Goal: Communication & Community: Share content

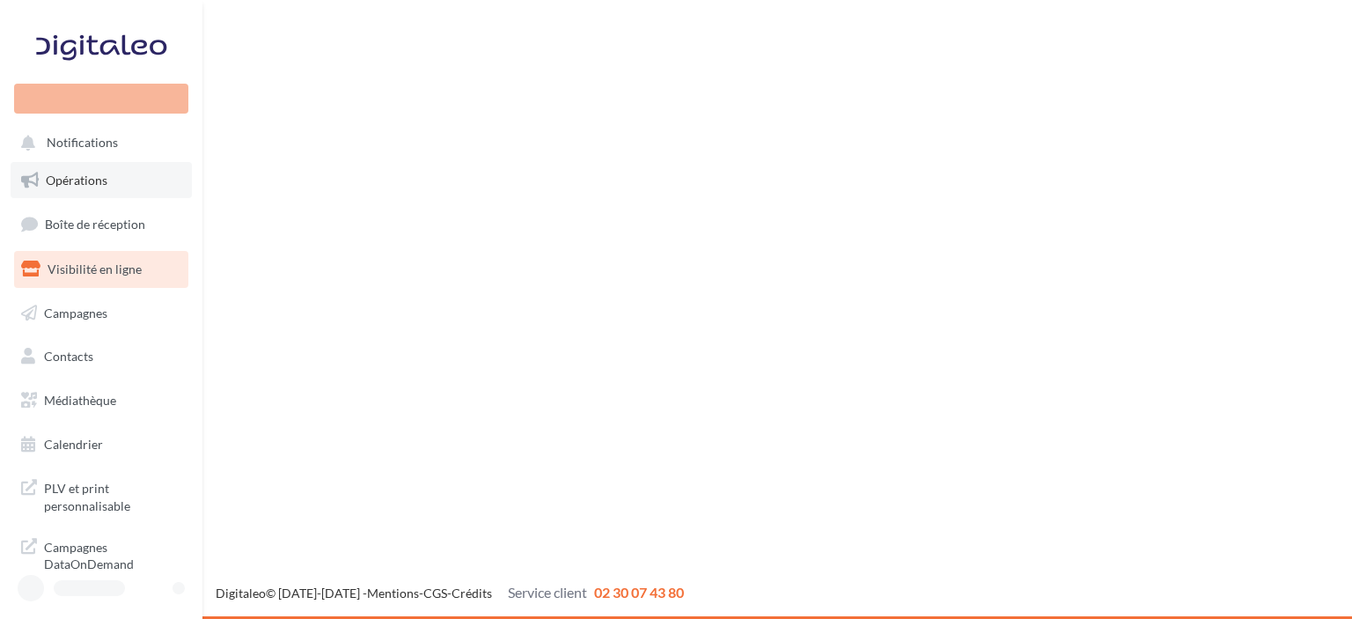
click at [97, 188] on span "Opérations" at bounding box center [77, 180] width 62 height 15
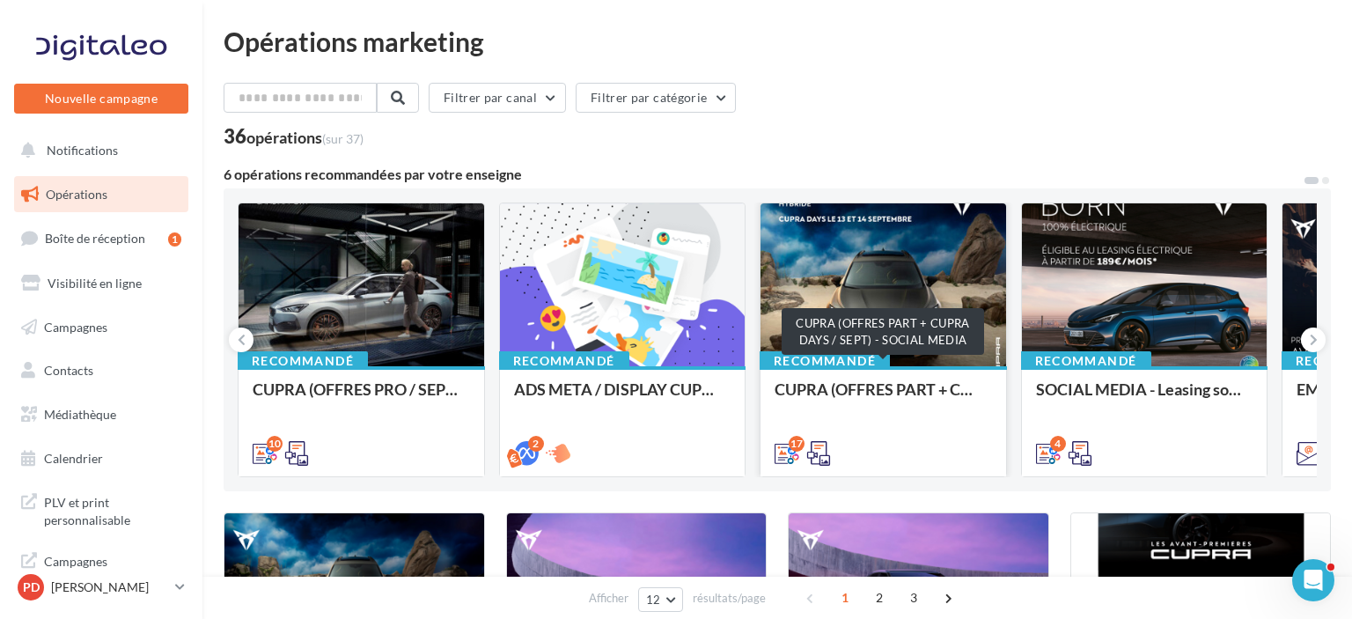
click at [846, 400] on div "CUPRA (OFFRES PART + CUPRA DAYS / SEPT) - SOCIAL MEDIA" at bounding box center [883, 397] width 217 height 35
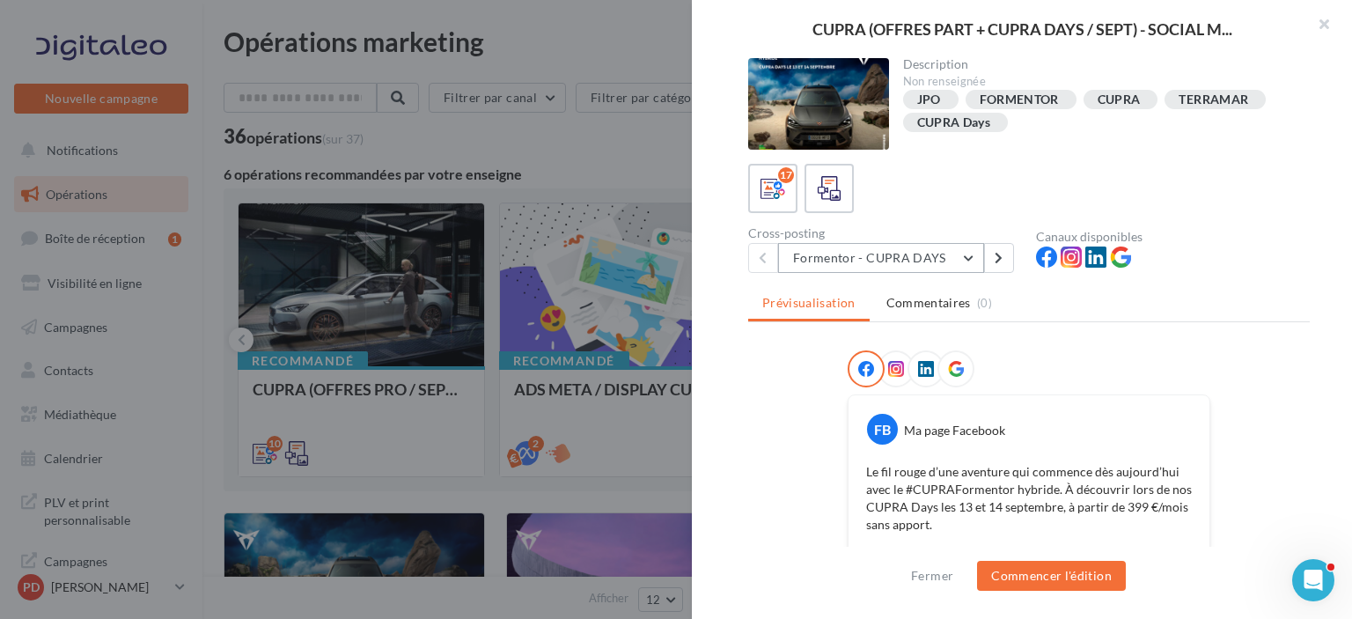
click at [957, 251] on button "Formentor - CUPRA DAYS" at bounding box center [881, 258] width 206 height 30
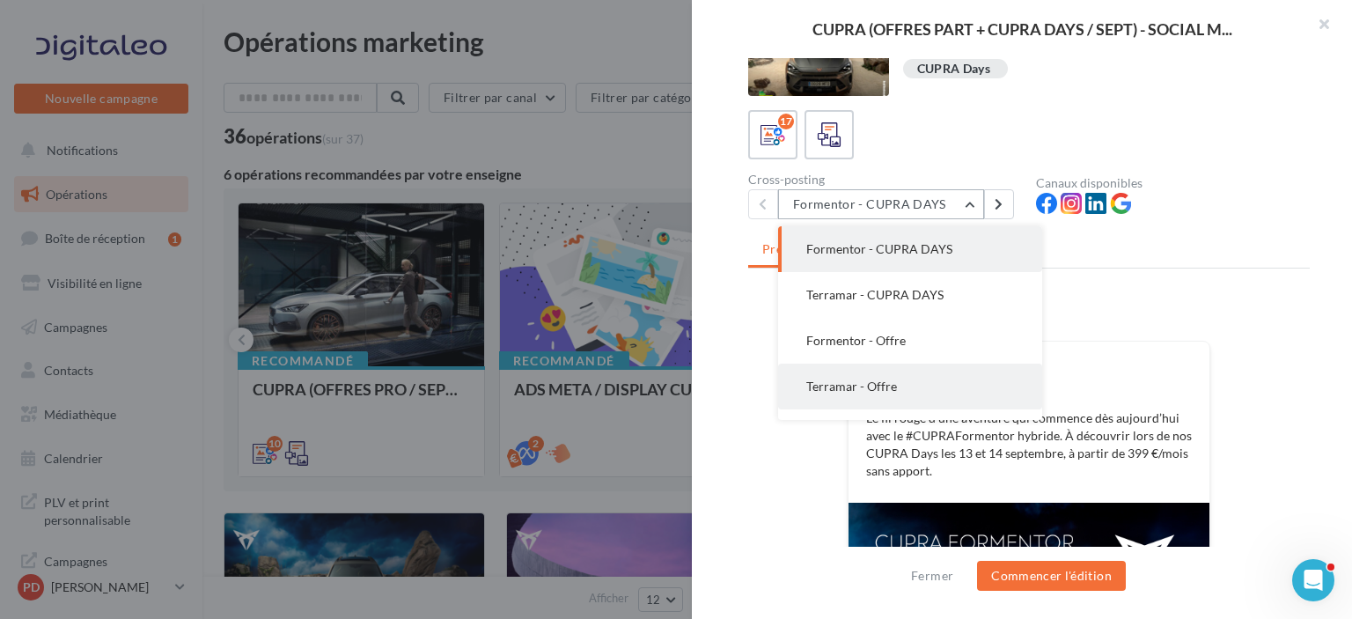
scroll to position [88, 0]
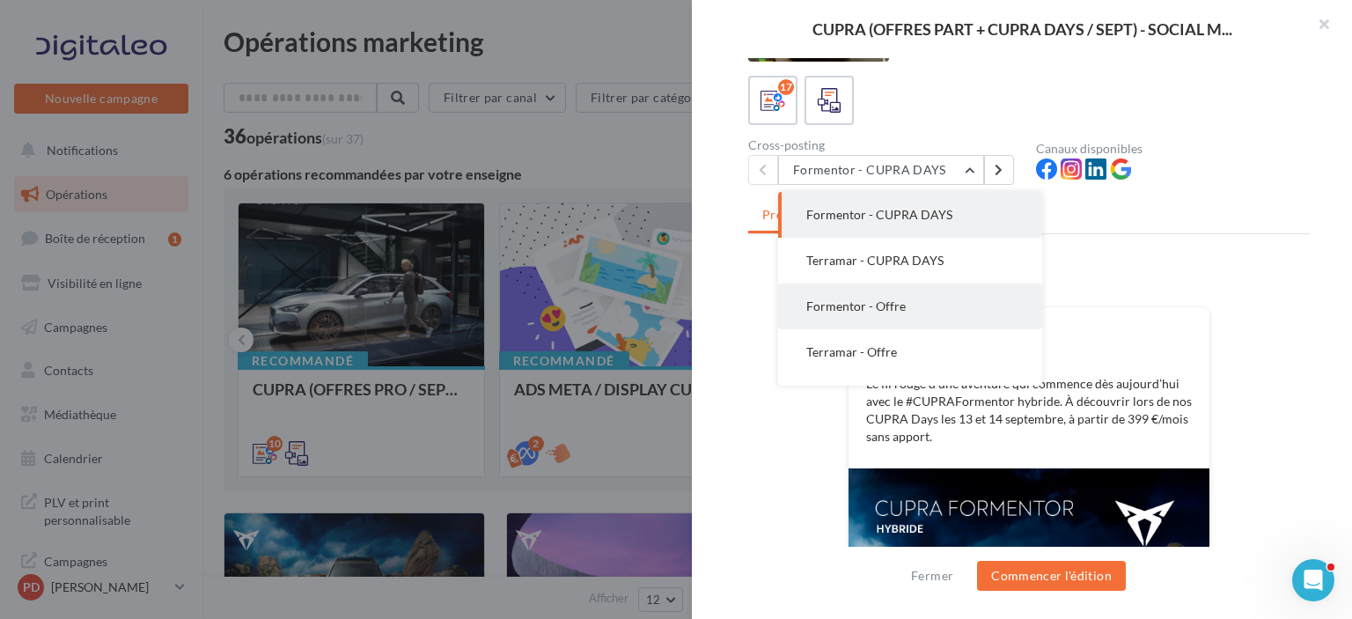
click at [963, 312] on button "Formentor - Offre" at bounding box center [910, 306] width 264 height 46
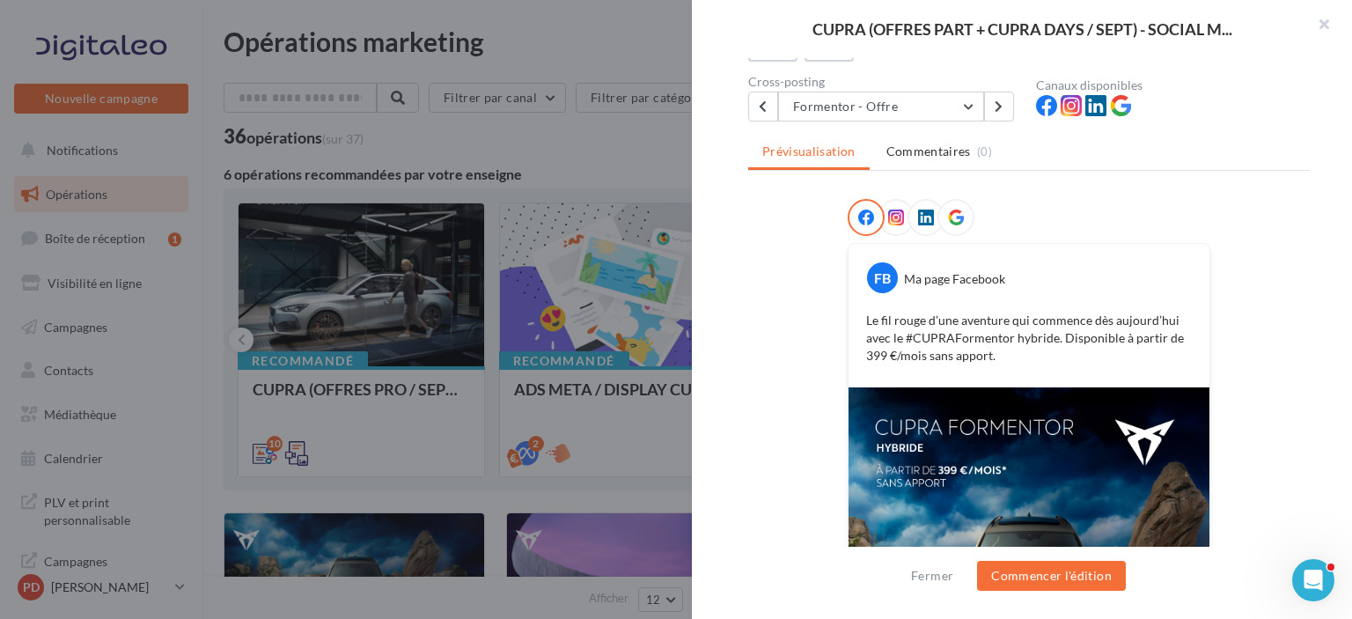
scroll to position [358, 0]
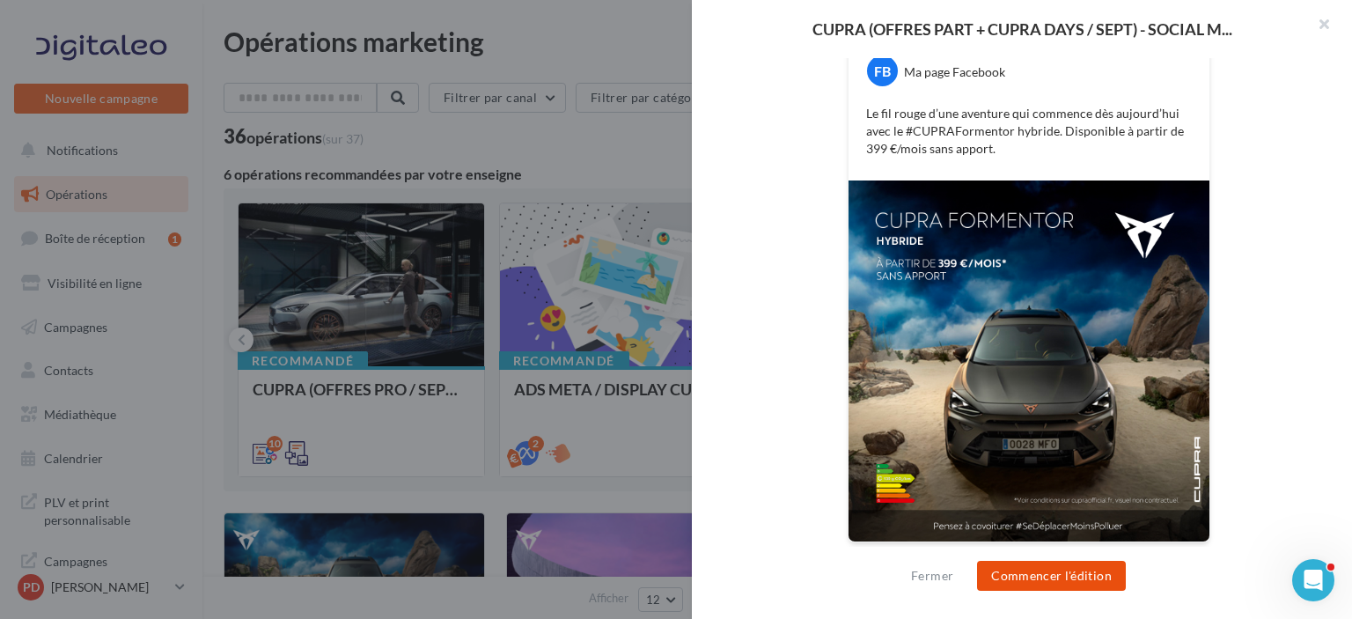
click at [1050, 580] on button "Commencer l'édition" at bounding box center [1051, 576] width 149 height 30
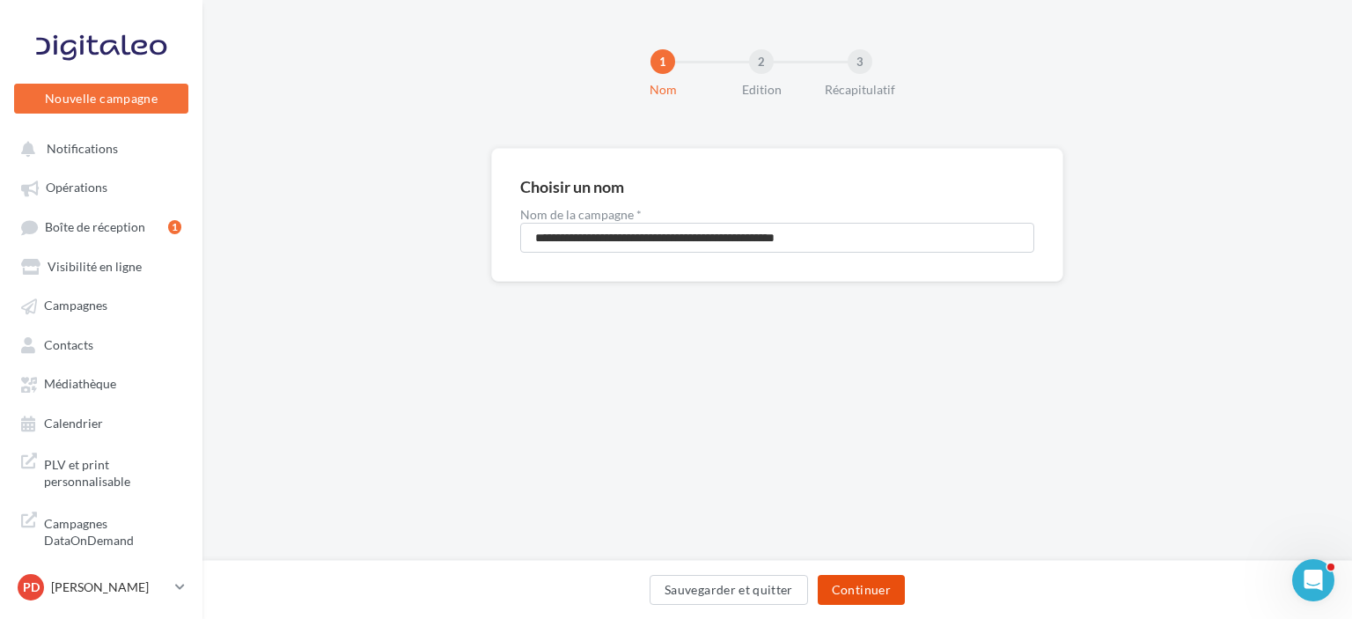
click at [864, 584] on button "Continuer" at bounding box center [861, 590] width 87 height 30
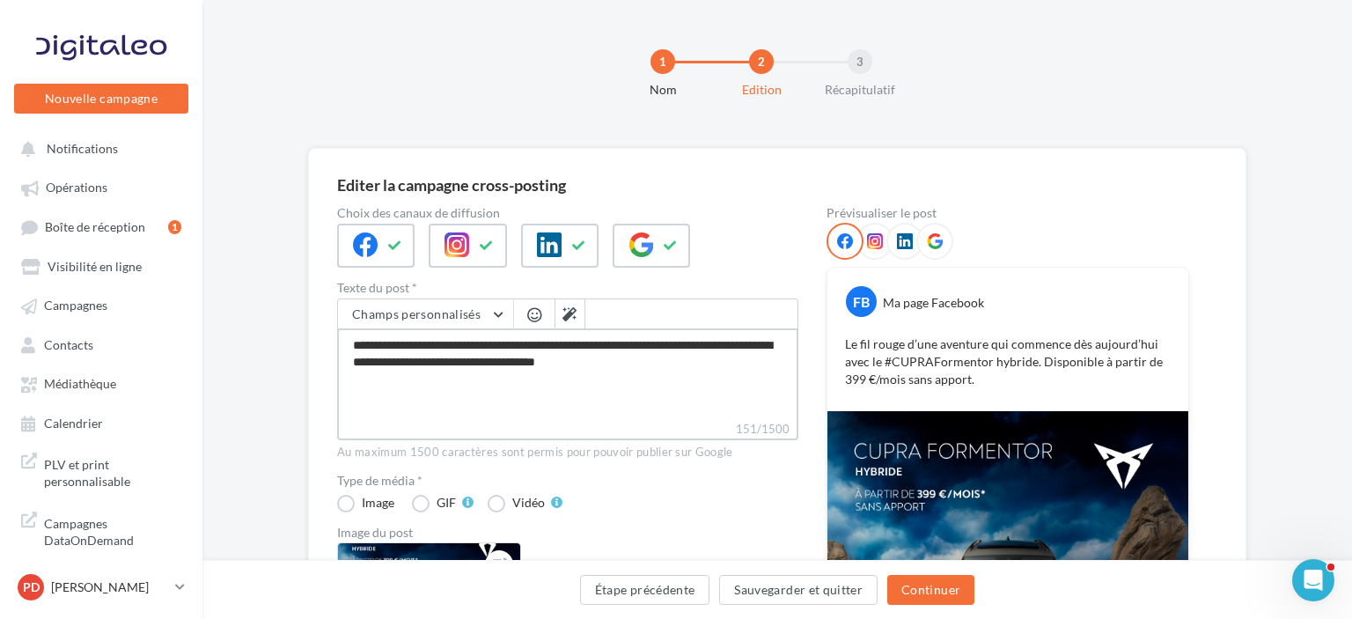
click at [773, 373] on textarea "**********" at bounding box center [567, 374] width 461 height 92
type textarea "**********"
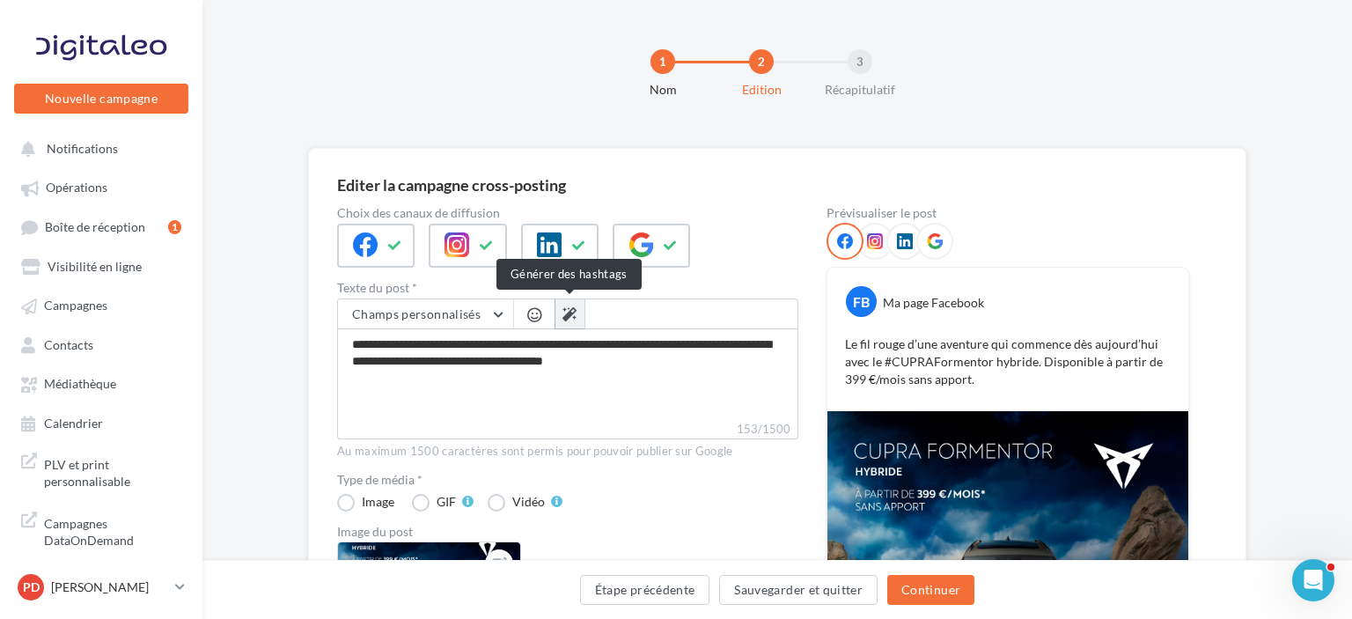
click at [571, 300] on button at bounding box center [570, 314] width 30 height 30
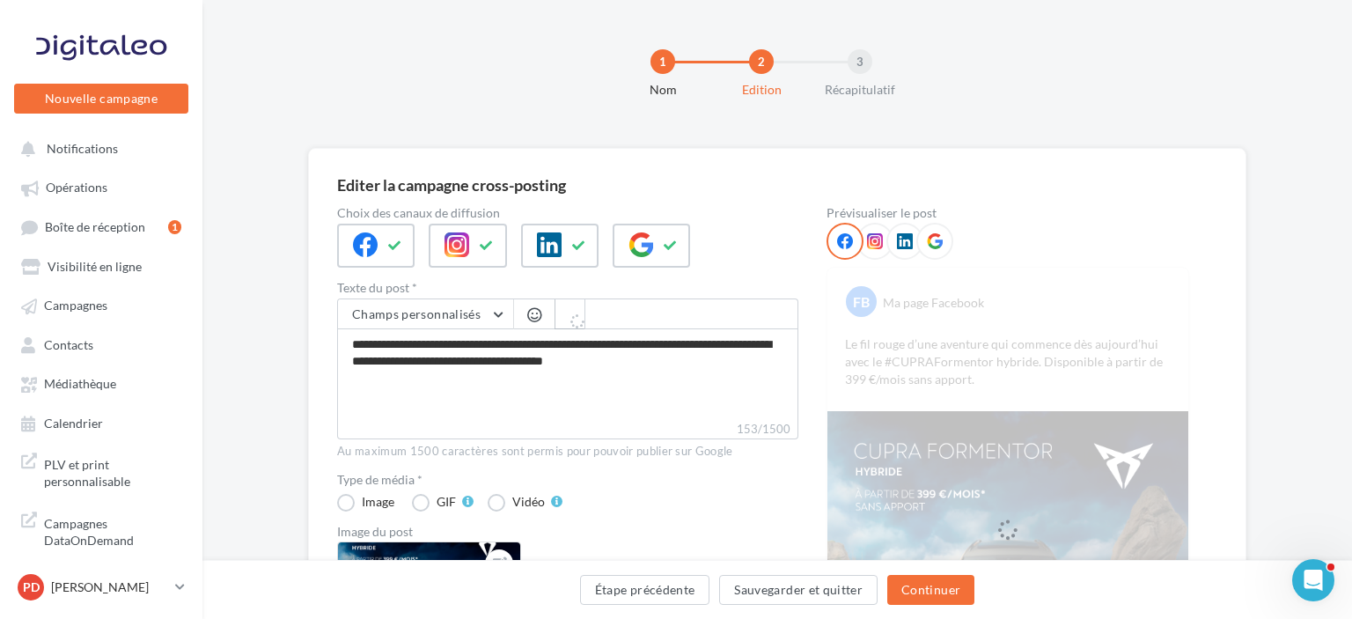
type textarea "**********"
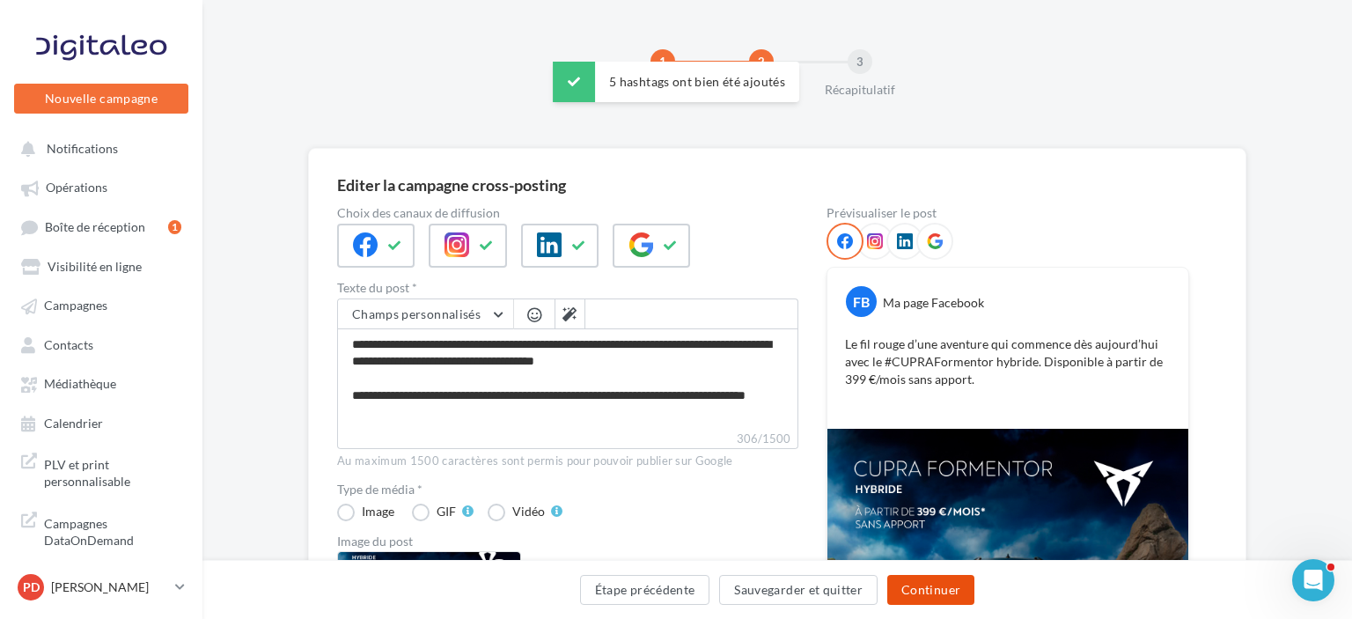
click at [923, 590] on button "Continuer" at bounding box center [930, 590] width 87 height 30
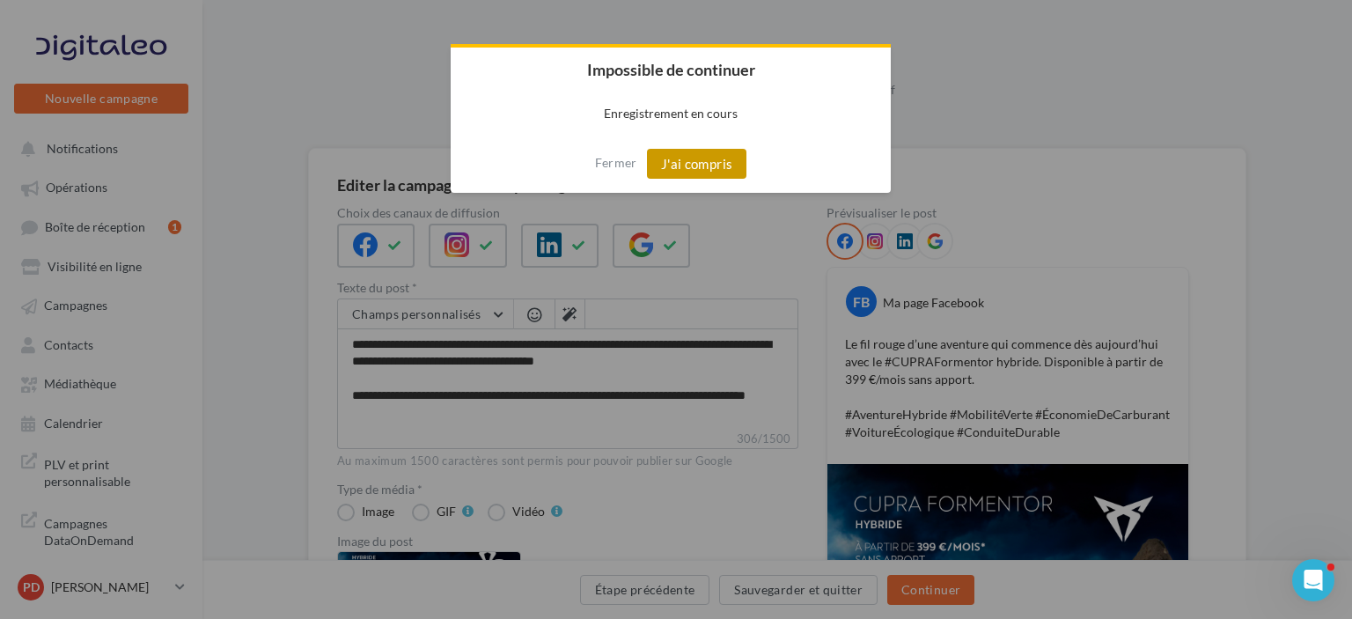
click at [687, 170] on button "J'ai compris" at bounding box center [697, 164] width 100 height 30
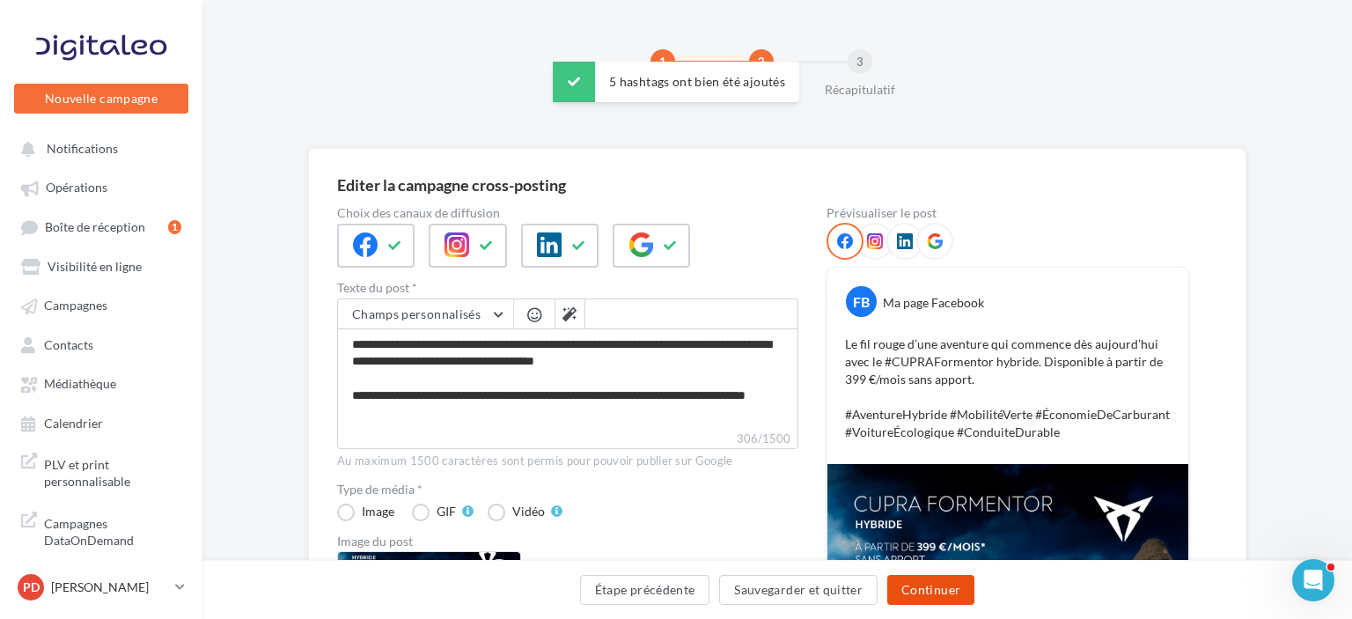
click at [937, 597] on button "Continuer" at bounding box center [930, 590] width 87 height 30
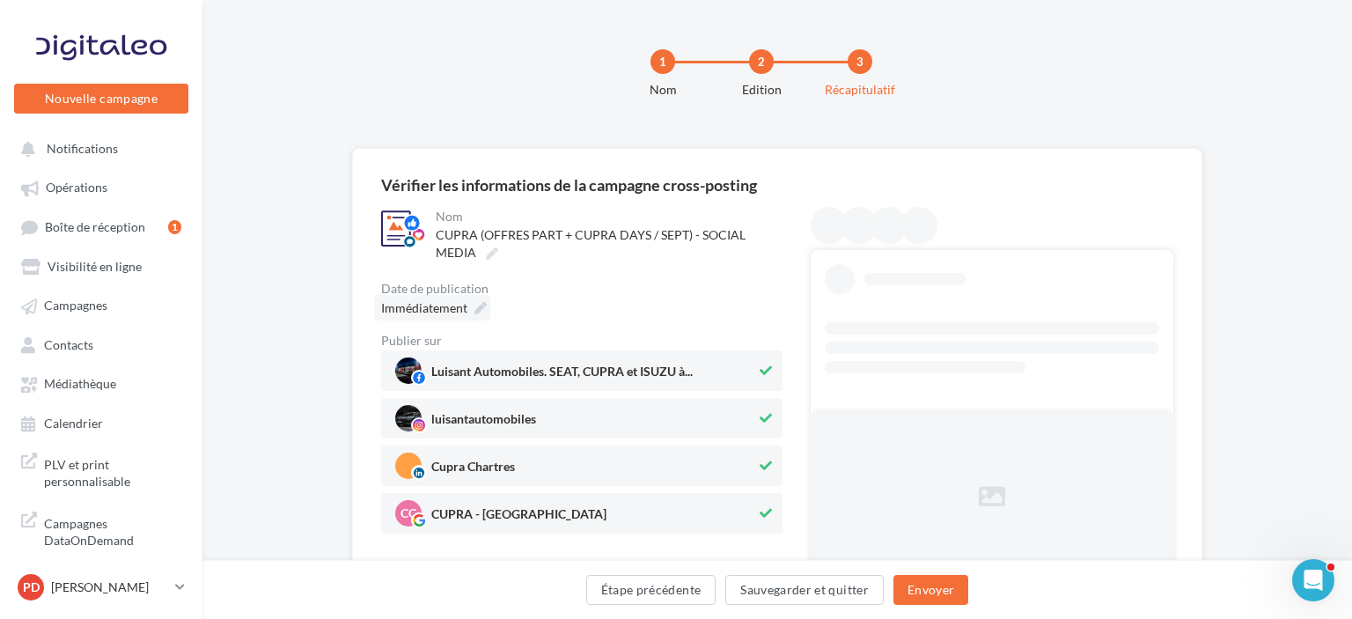
click at [480, 306] on icon at bounding box center [480, 308] width 12 height 12
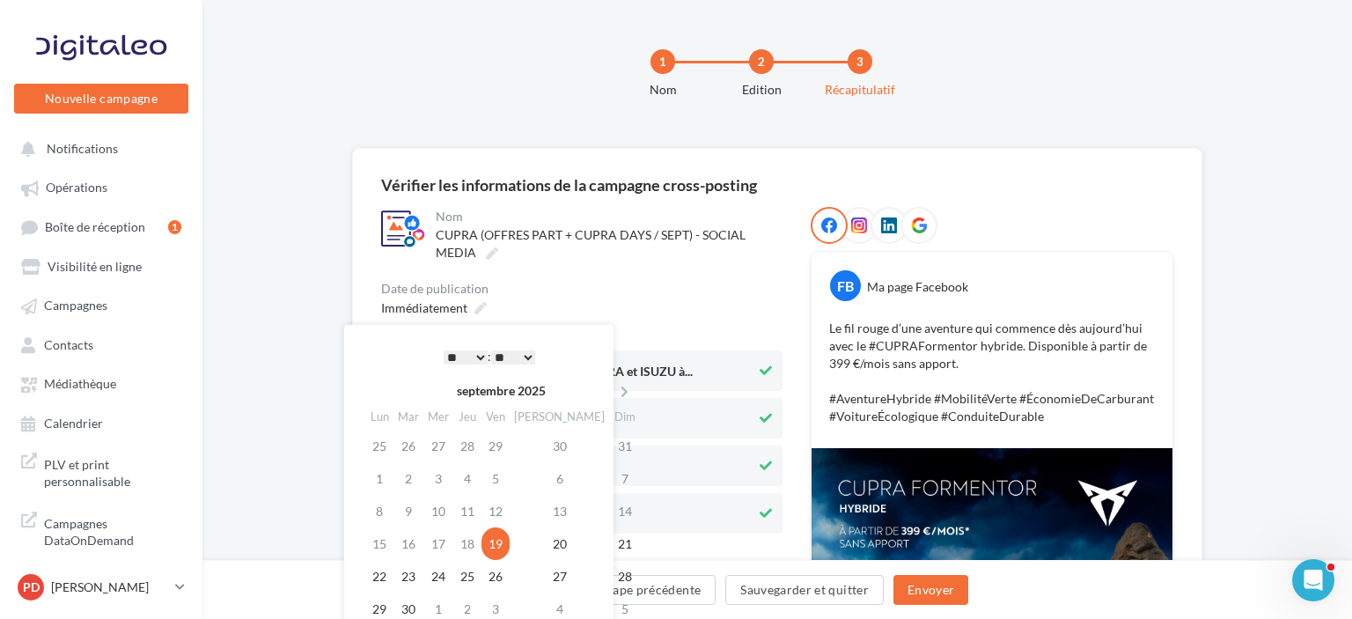
click at [444, 350] on select "* * * * * * * * * * ** ** ** ** ** ** ** ** ** ** ** ** ** **" at bounding box center [466, 357] width 44 height 14
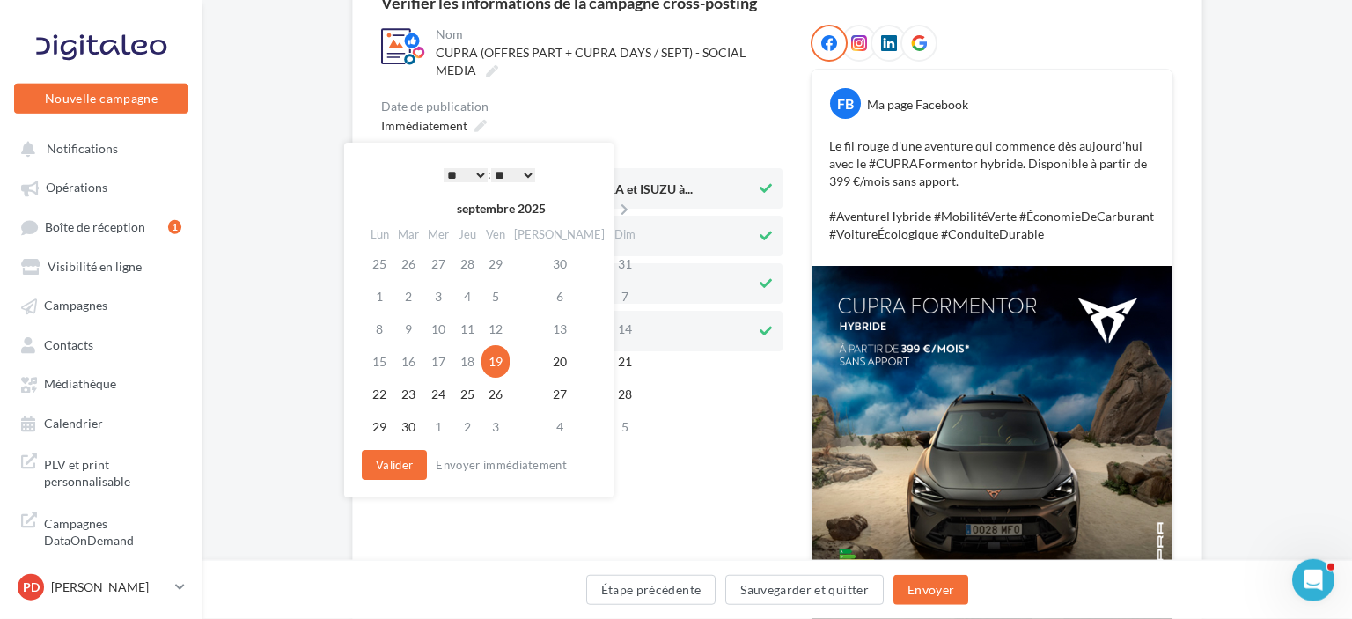
scroll to position [186, 0]
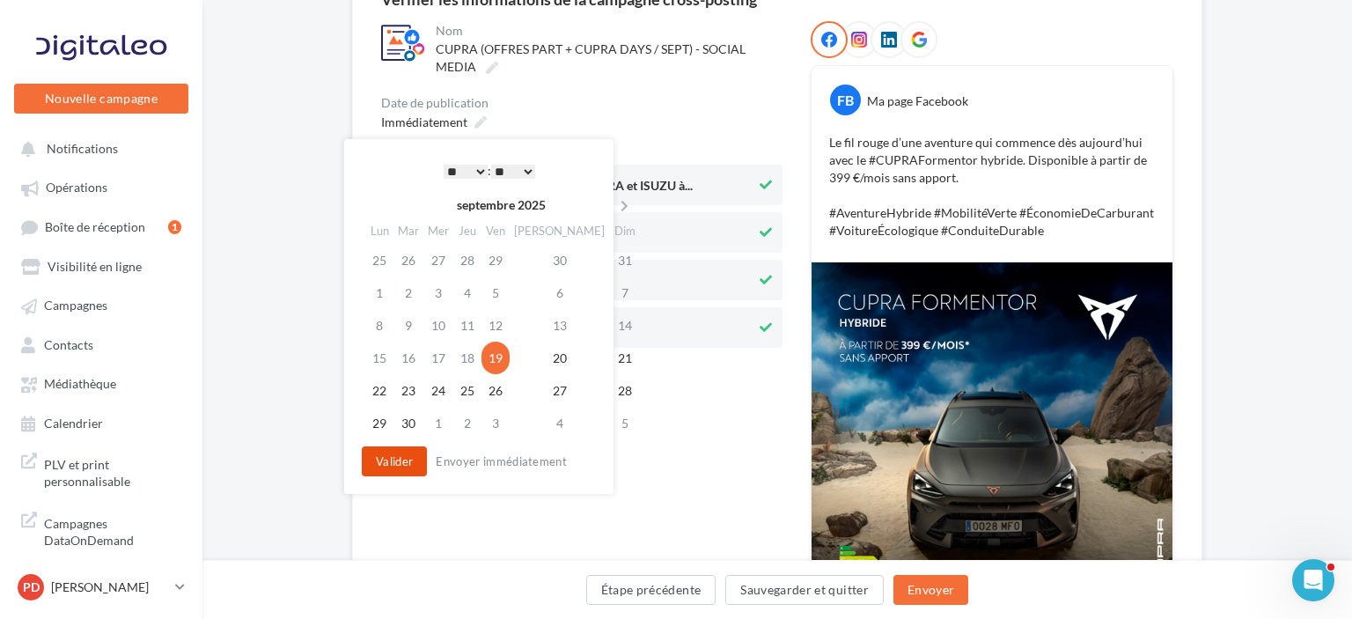
click at [396, 456] on button "Valider" at bounding box center [394, 461] width 65 height 30
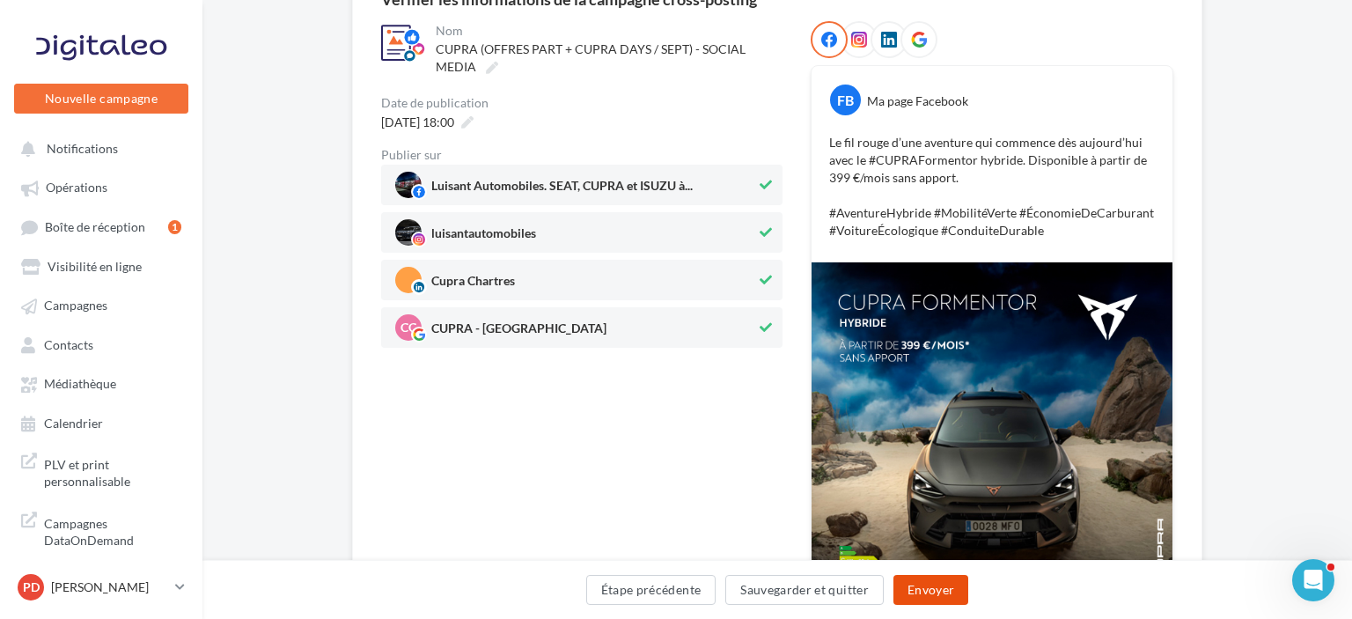
click at [917, 583] on button "Envoyer" at bounding box center [931, 590] width 75 height 30
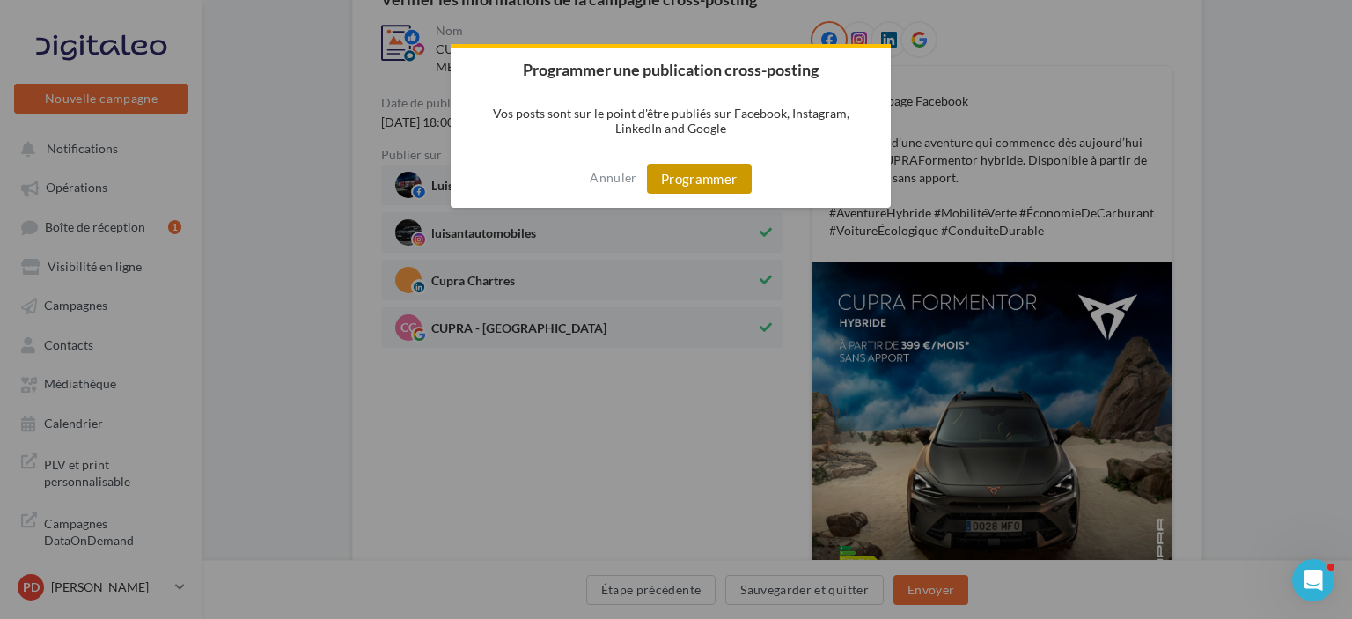
click at [724, 185] on button "Programmer" at bounding box center [699, 179] width 105 height 30
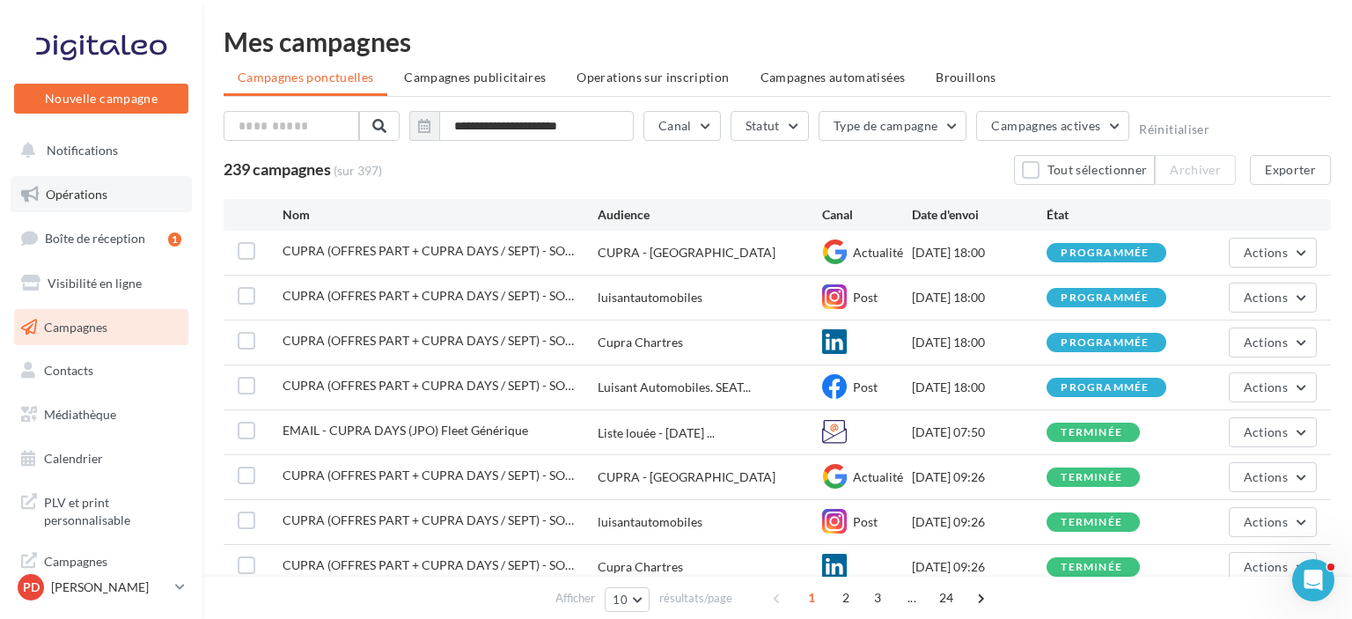
click at [82, 196] on span "Opérations" at bounding box center [77, 194] width 62 height 15
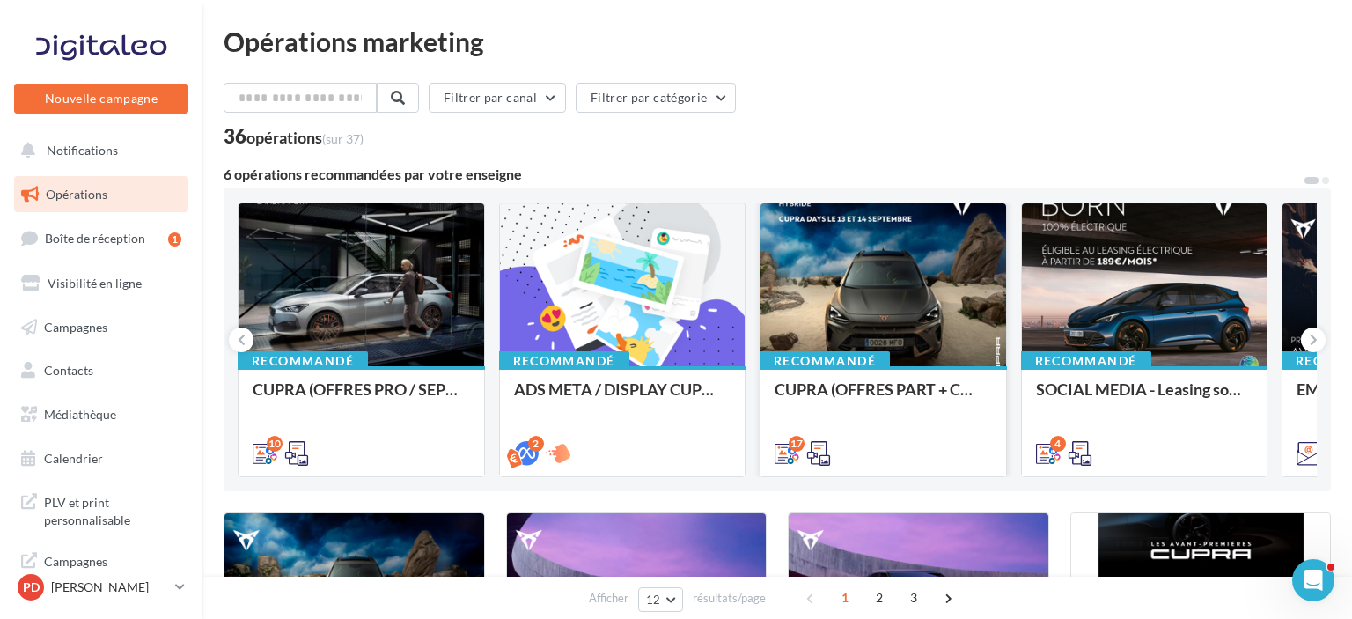
click at [893, 308] on div at bounding box center [884, 285] width 246 height 165
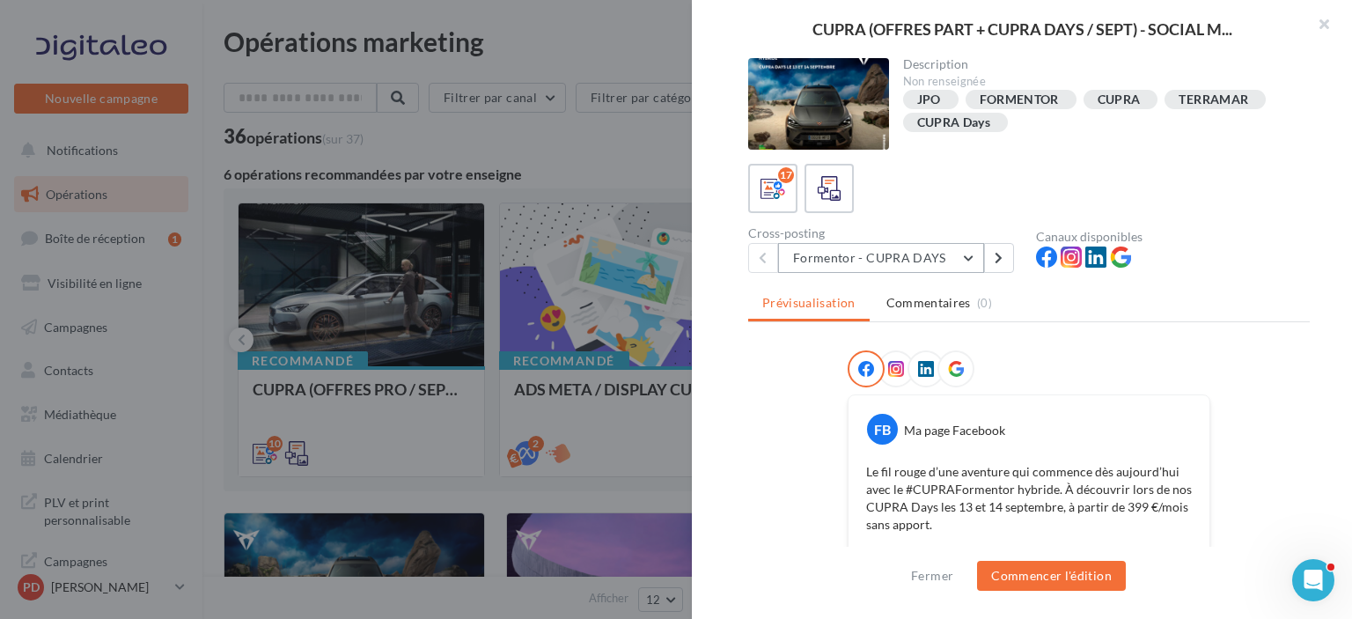
click at [917, 261] on button "Formentor - CUPRA DAYS" at bounding box center [881, 258] width 206 height 30
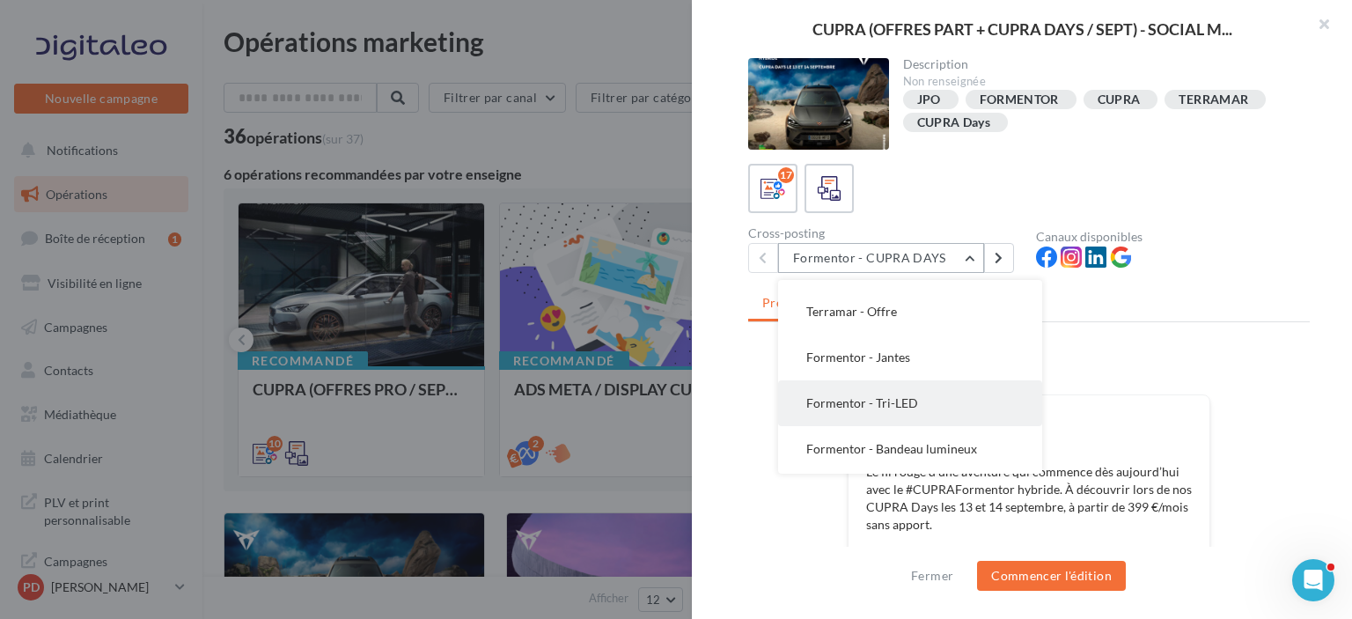
scroll to position [88, 0]
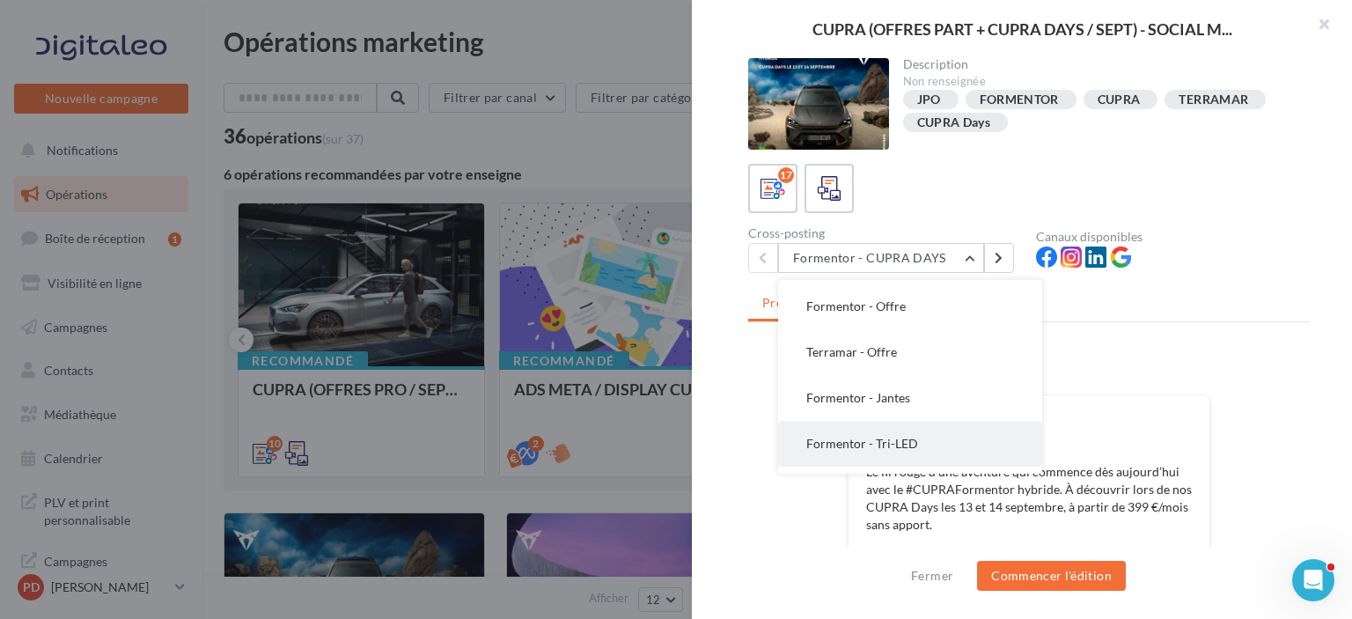
click at [882, 356] on span "Terramar - Offre" at bounding box center [851, 351] width 91 height 15
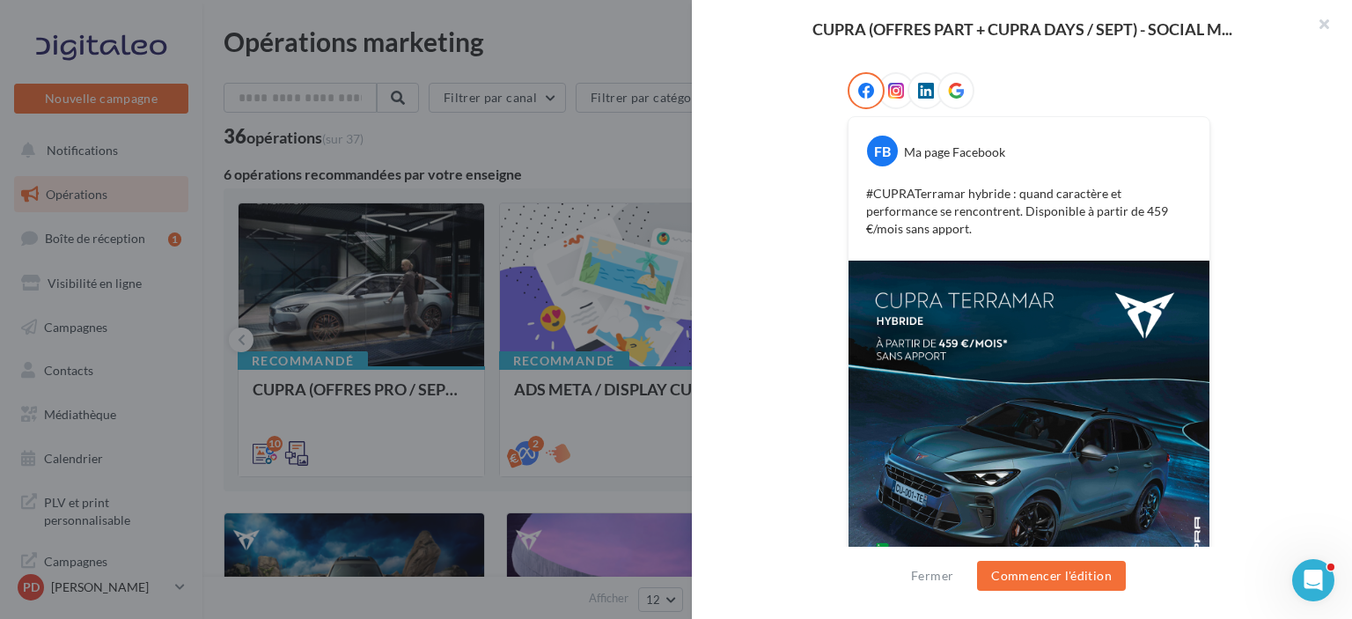
scroll to position [355, 0]
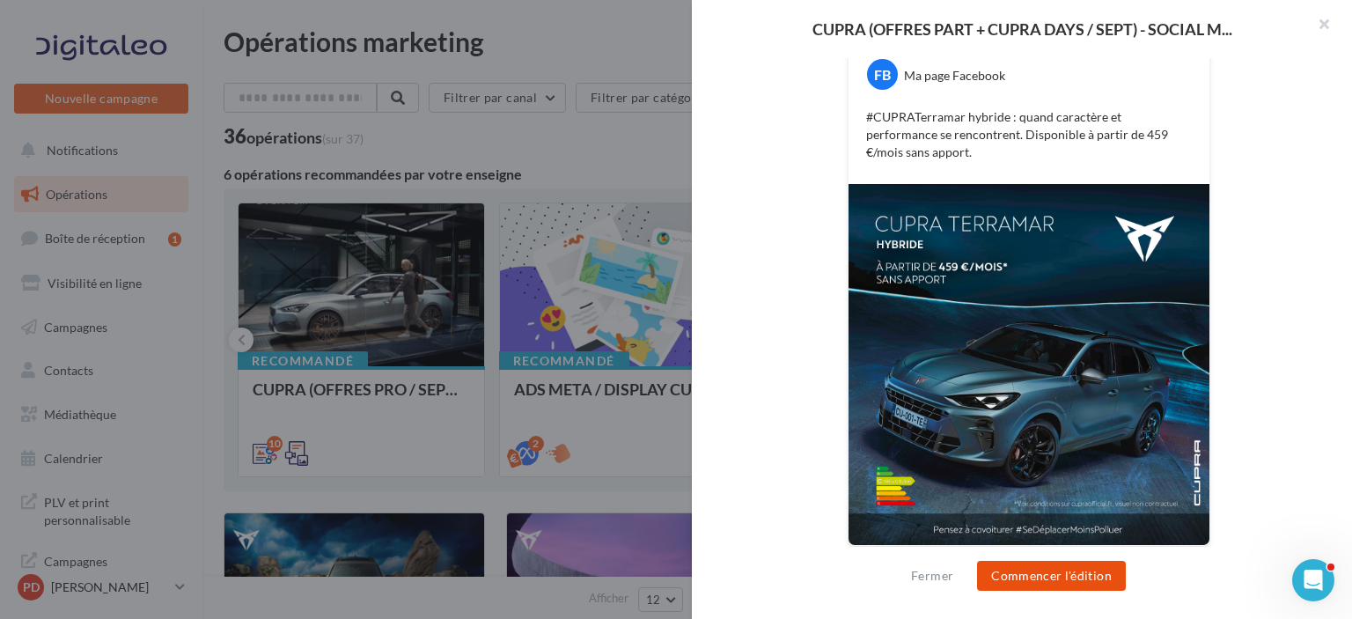
click at [1041, 572] on button "Commencer l'édition" at bounding box center [1051, 576] width 149 height 30
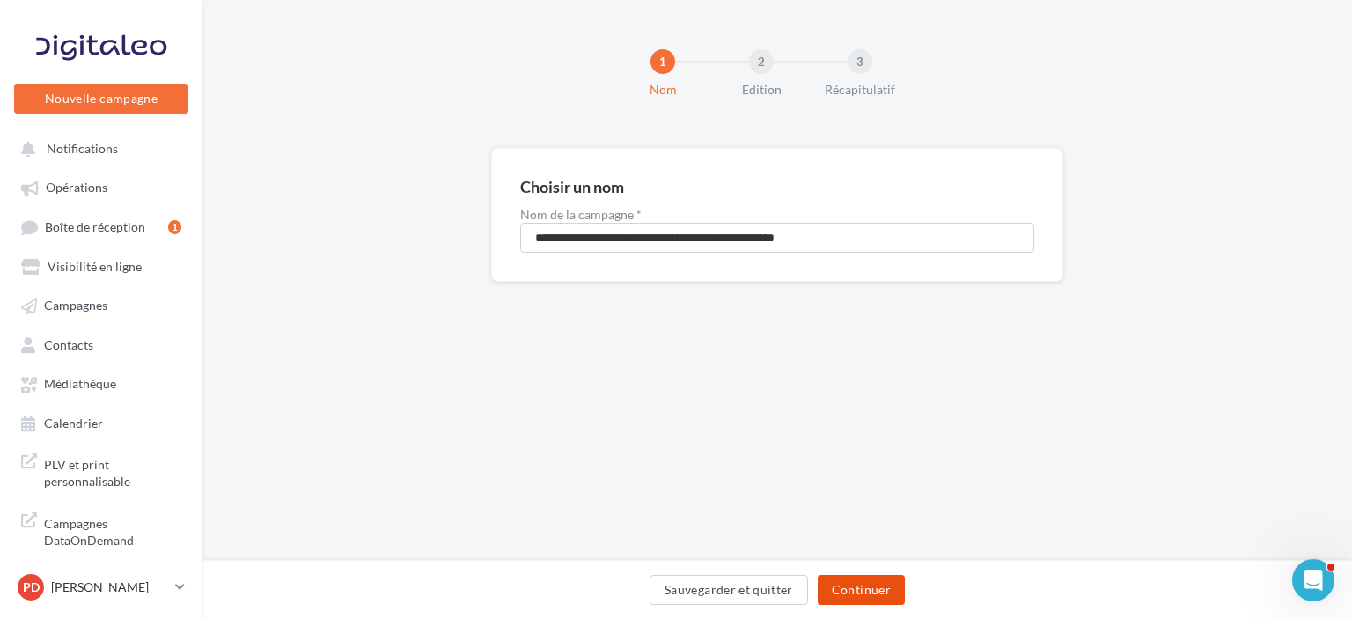
click at [847, 590] on button "Continuer" at bounding box center [861, 590] width 87 height 30
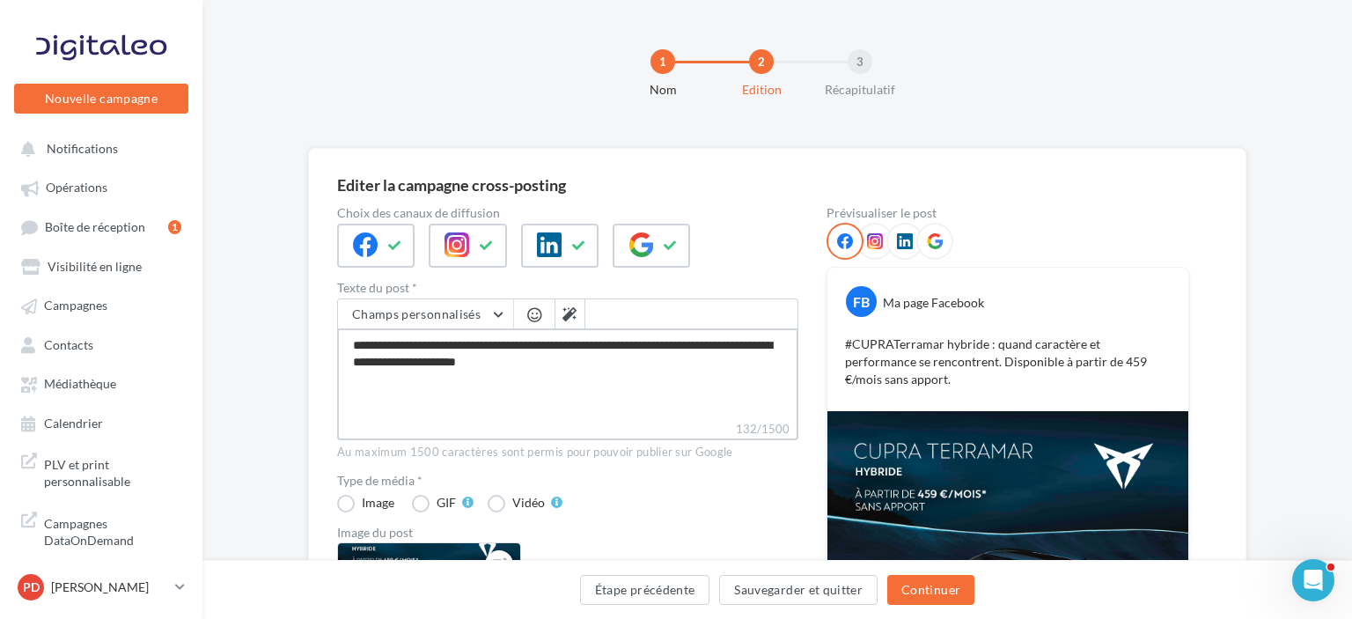
click at [657, 379] on textarea "**********" at bounding box center [567, 374] width 461 height 92
type textarea "**********"
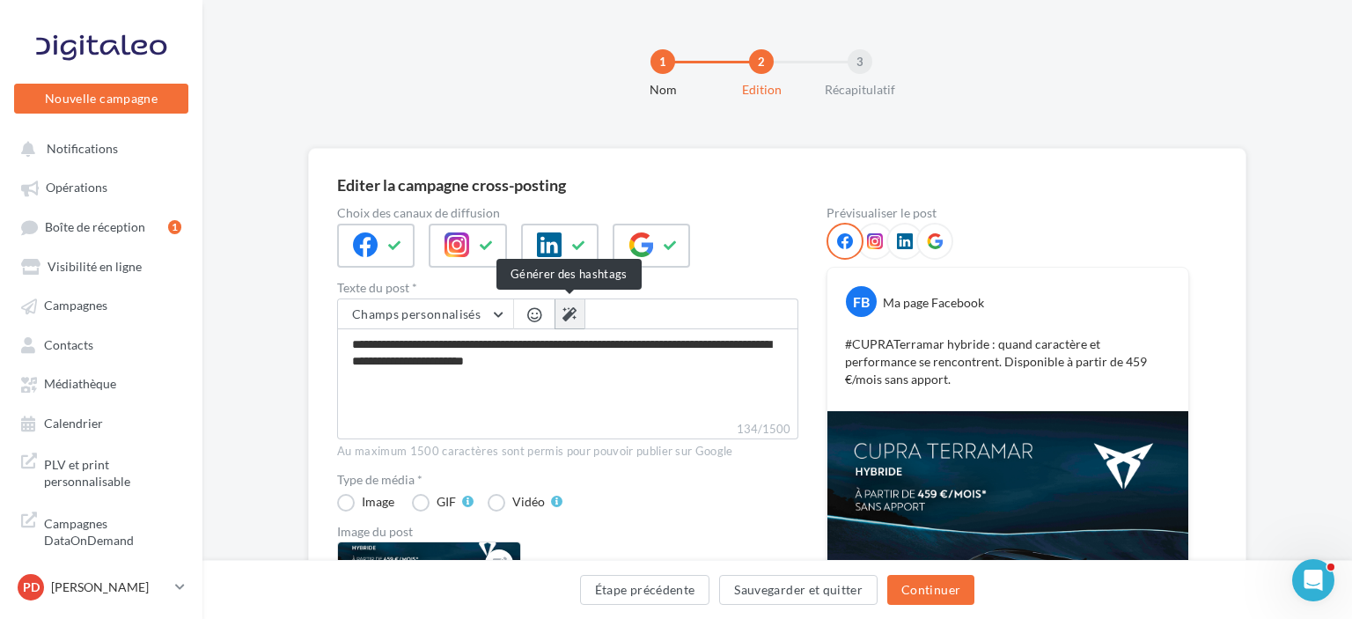
click at [563, 309] on icon at bounding box center [570, 314] width 14 height 14
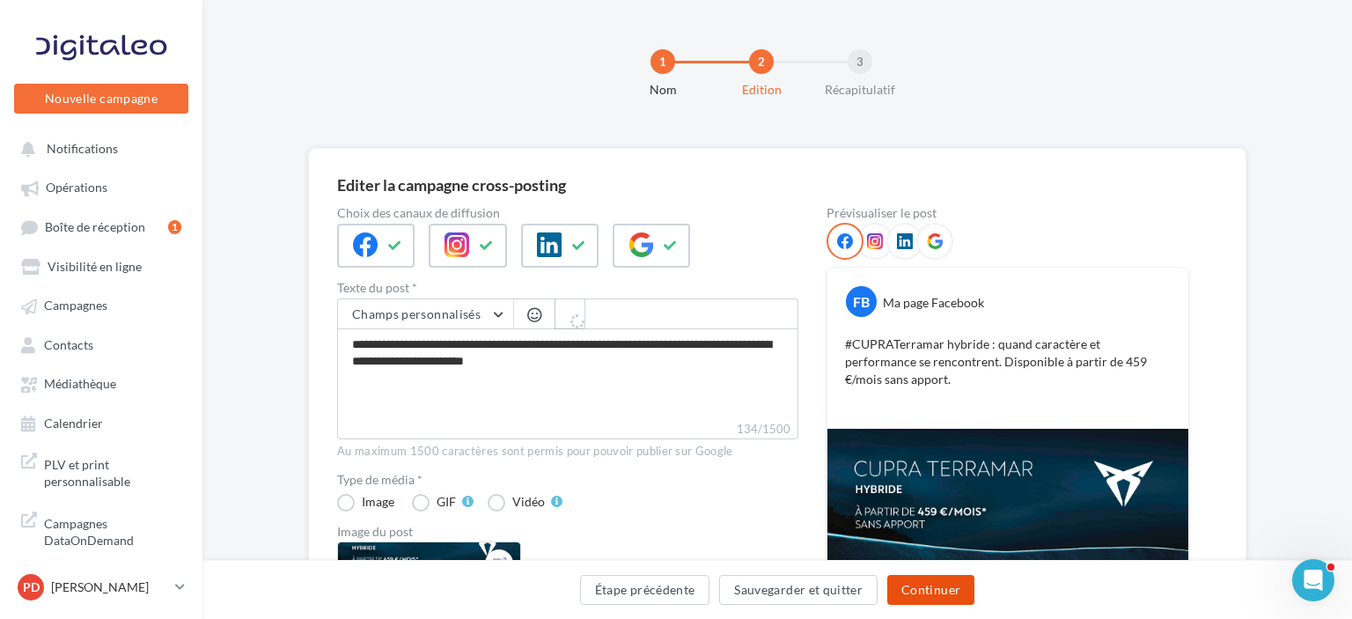
type textarea "**********"
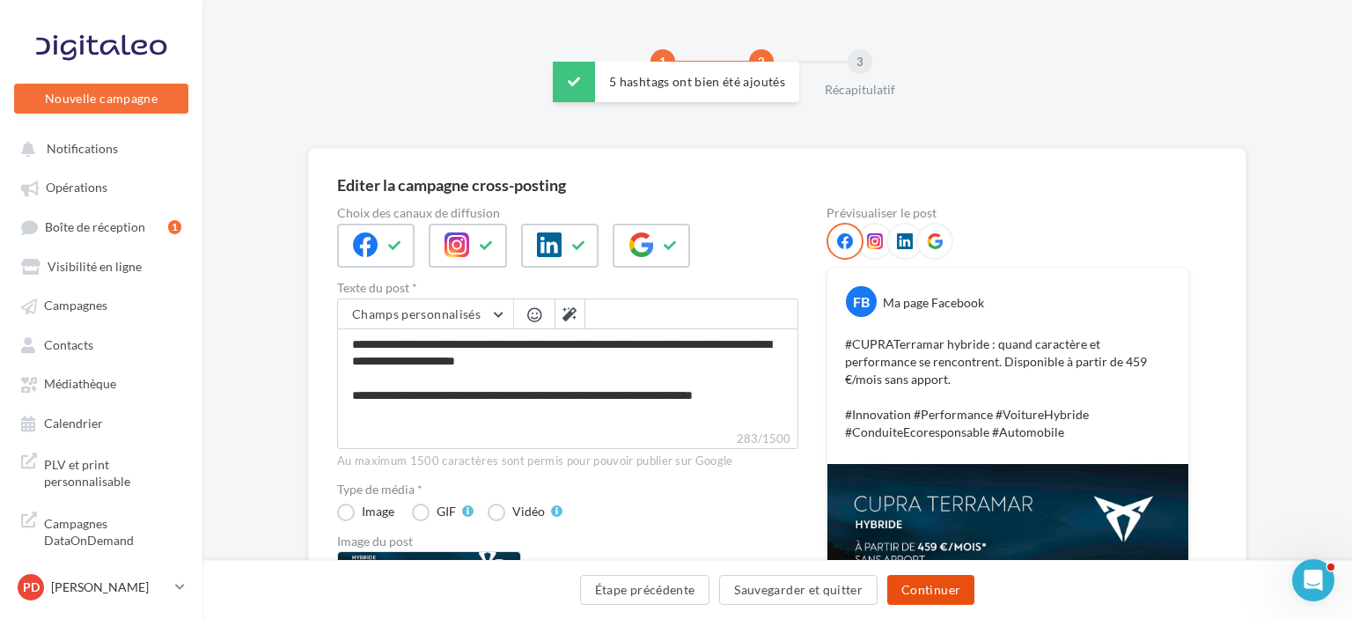
click at [931, 593] on button "Continuer" at bounding box center [930, 590] width 87 height 30
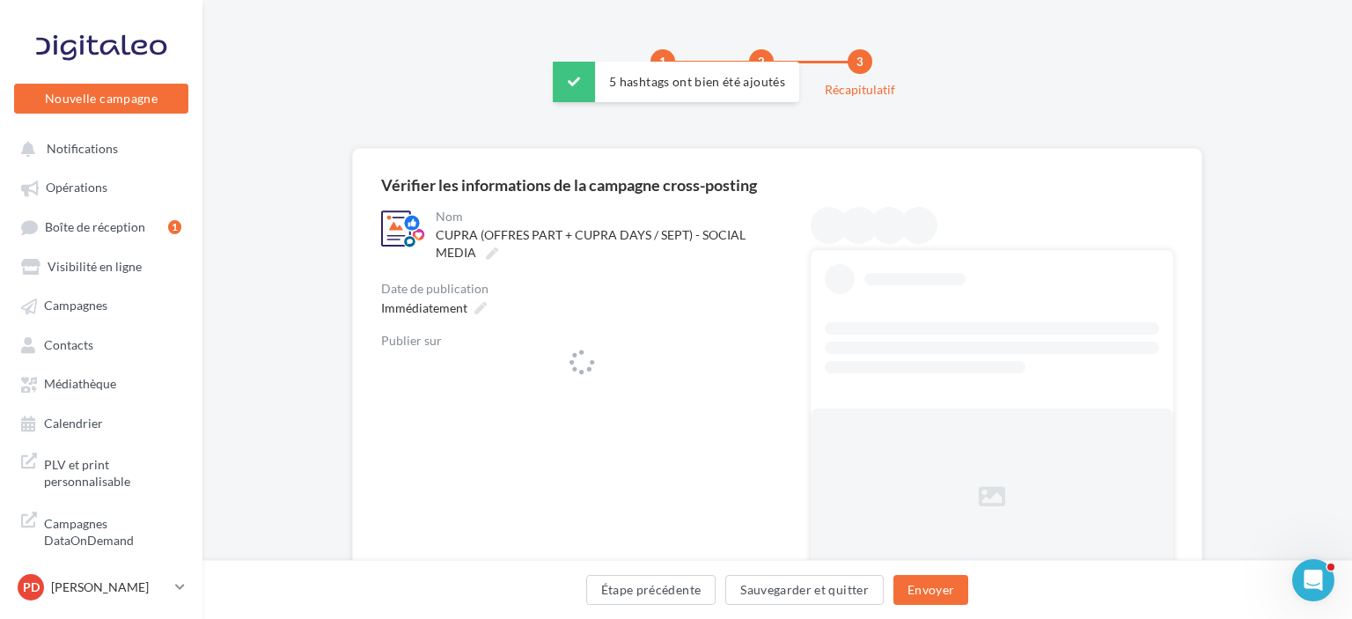
click at [480, 299] on div "Immédiatement" at bounding box center [432, 308] width 116 height 26
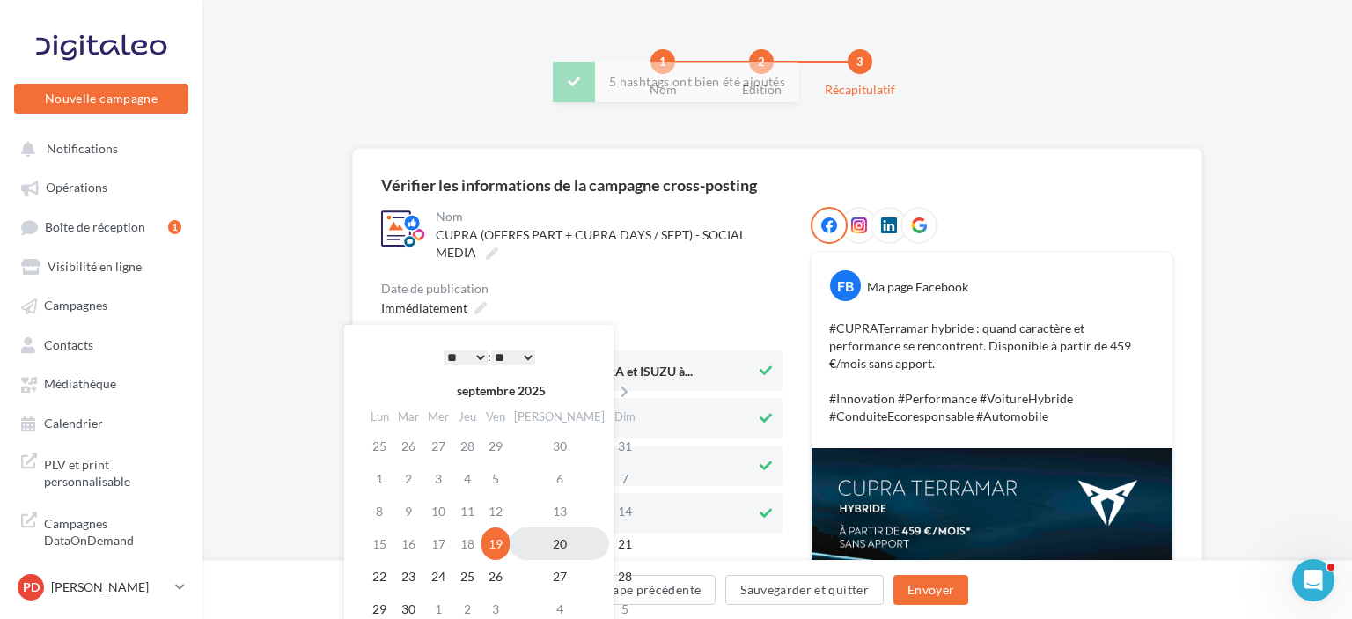
click at [541, 543] on td "20" at bounding box center [559, 543] width 99 height 33
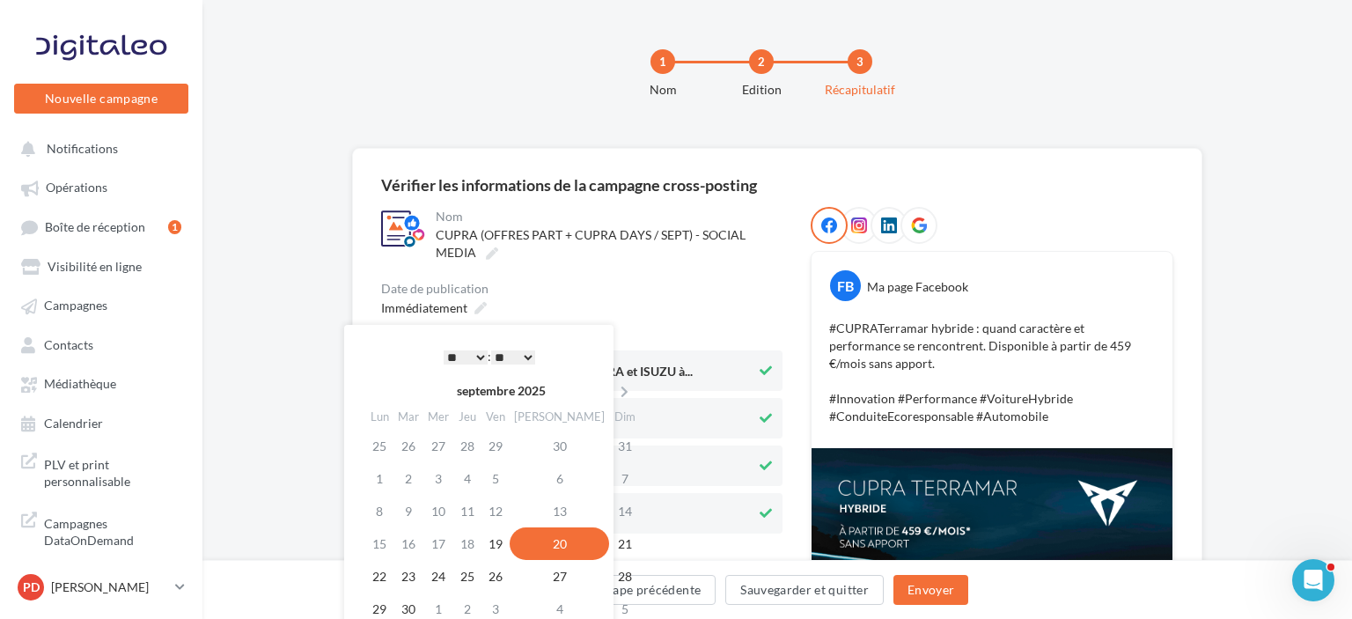
click at [471, 349] on div "* * * * * * * * * * ** ** ** ** ** ** ** ** ** ** ** ** ** ** : ** ** ** ** ** …" at bounding box center [490, 356] width 178 height 26
click at [444, 350] on select "* * * * * * * * * * ** ** ** ** ** ** ** ** ** ** ** ** ** **" at bounding box center [466, 357] width 44 height 14
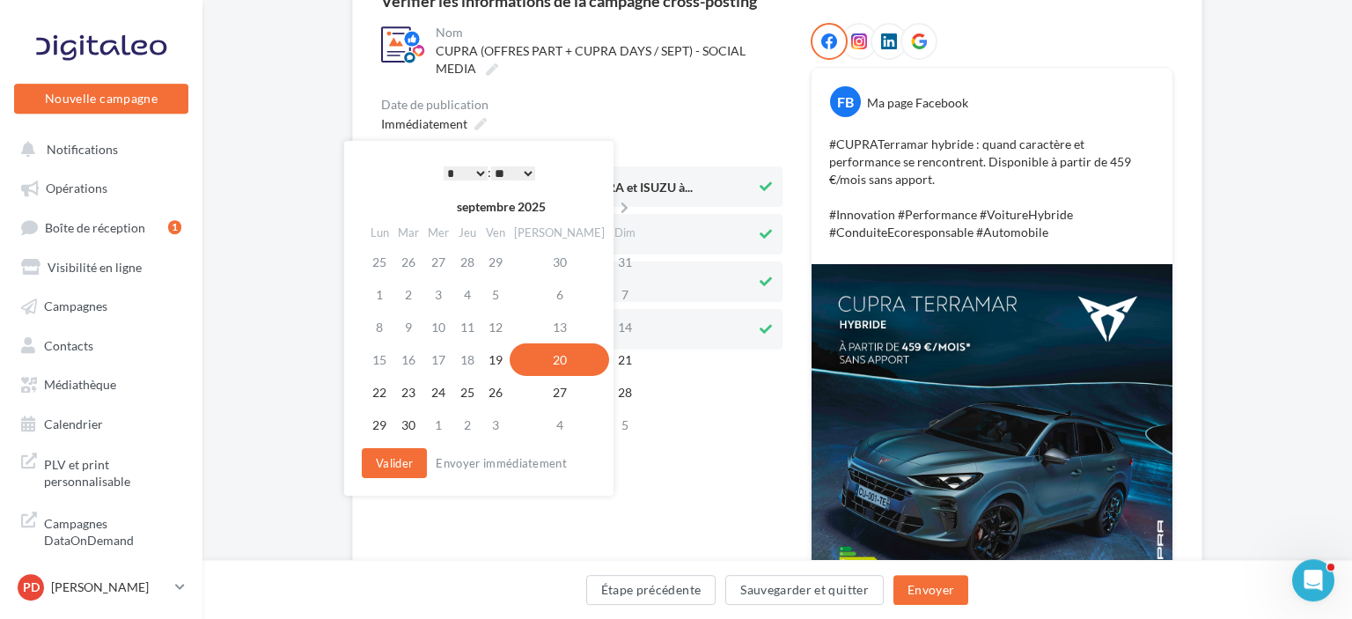
scroll to position [186, 0]
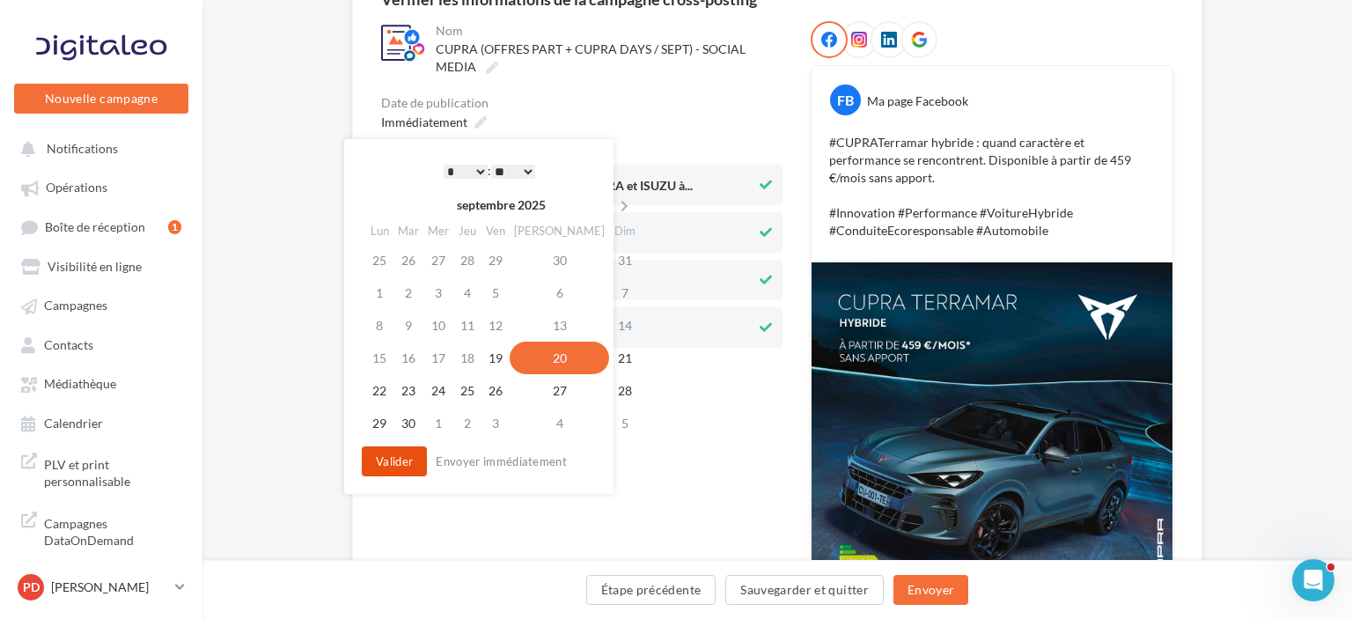
click at [378, 460] on button "Valider" at bounding box center [394, 461] width 65 height 30
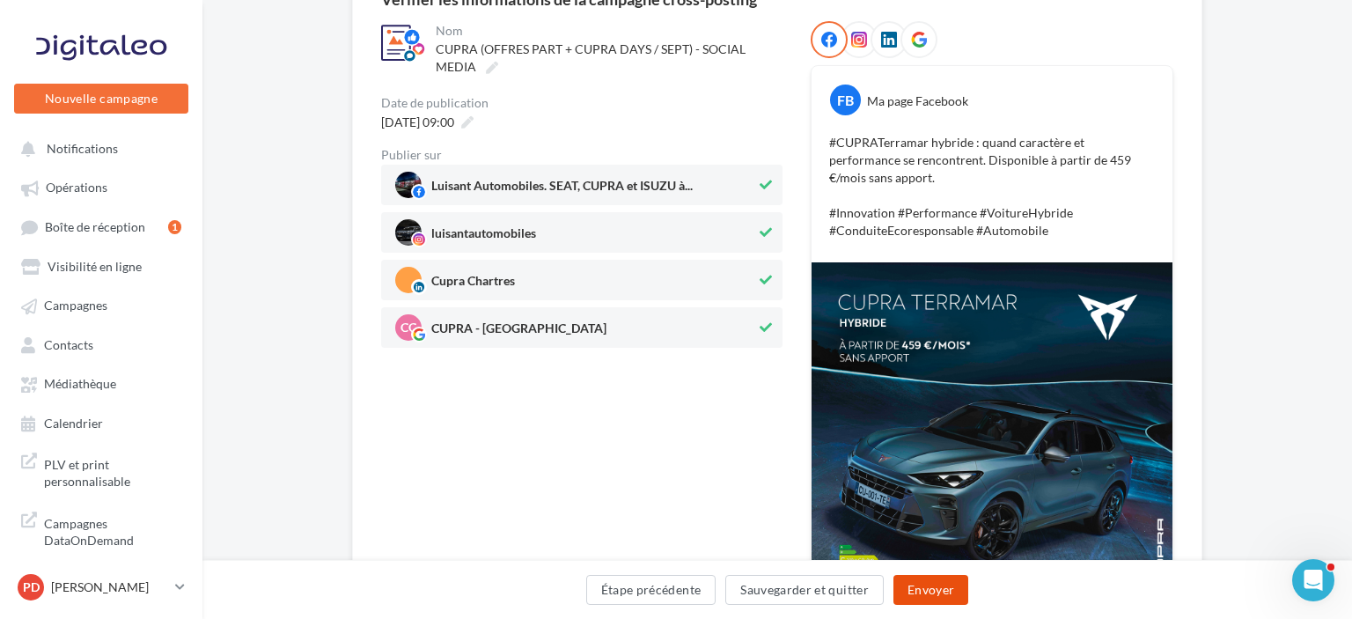
click at [917, 592] on button "Envoyer" at bounding box center [931, 590] width 75 height 30
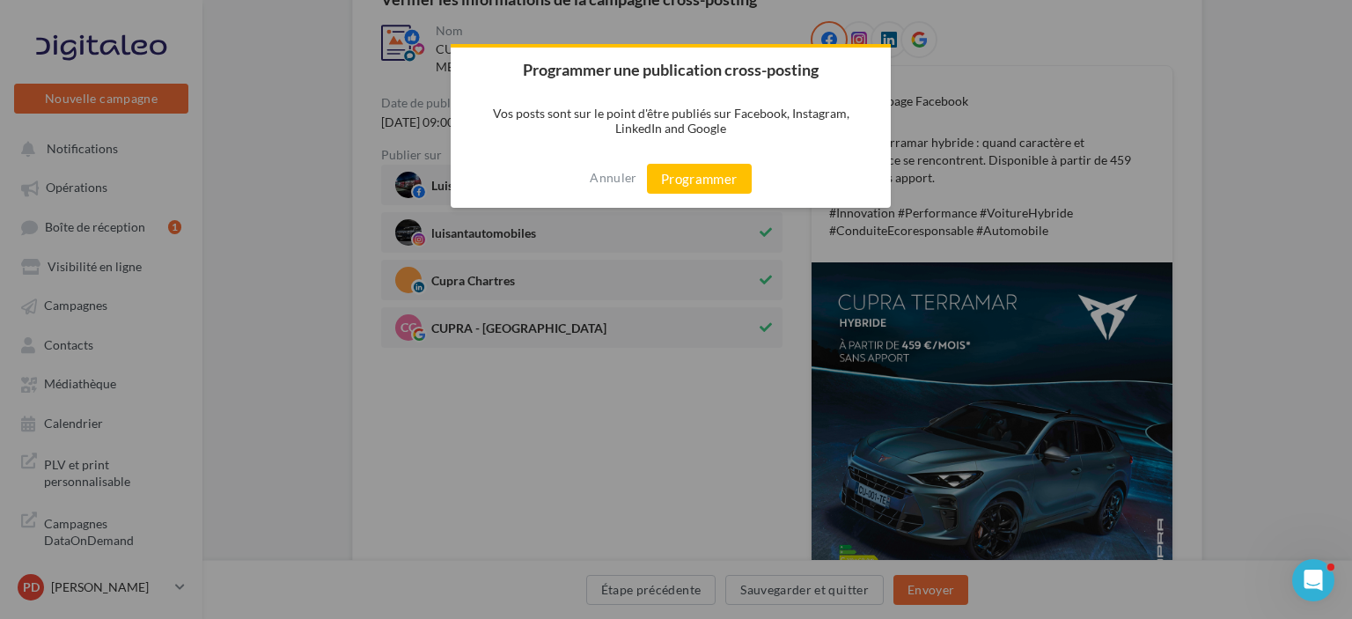
click at [917, 592] on div at bounding box center [676, 309] width 1352 height 619
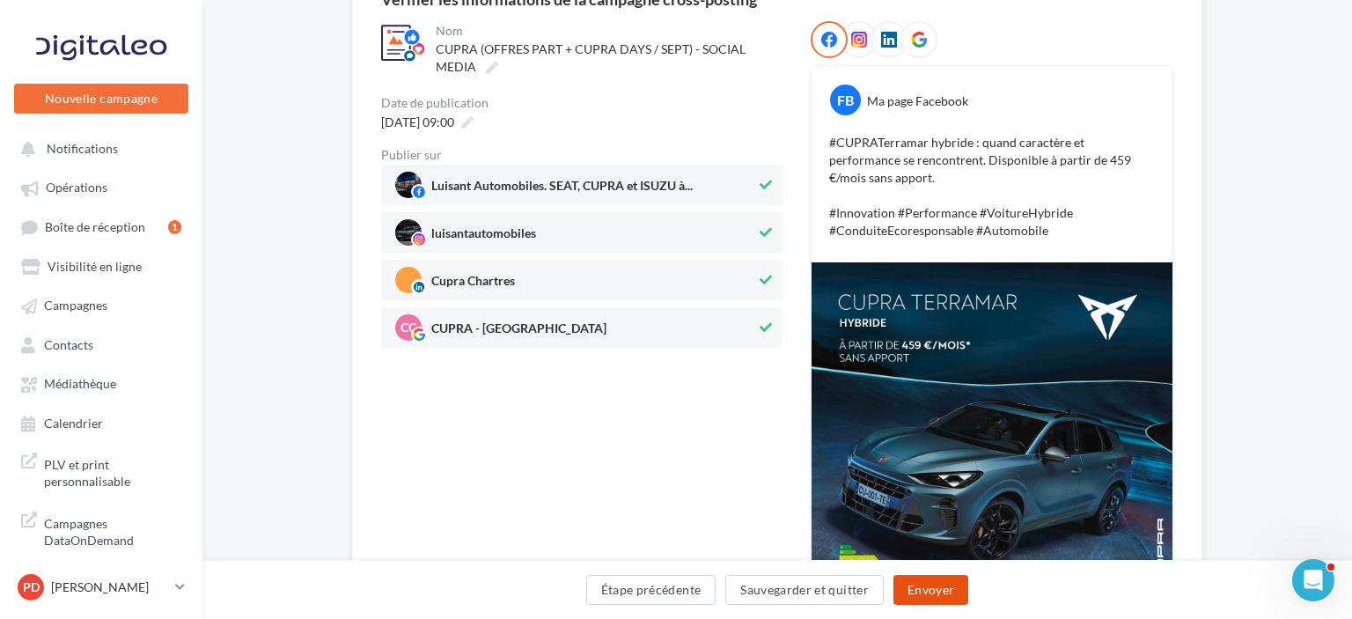
click at [931, 588] on button "Envoyer" at bounding box center [931, 590] width 75 height 30
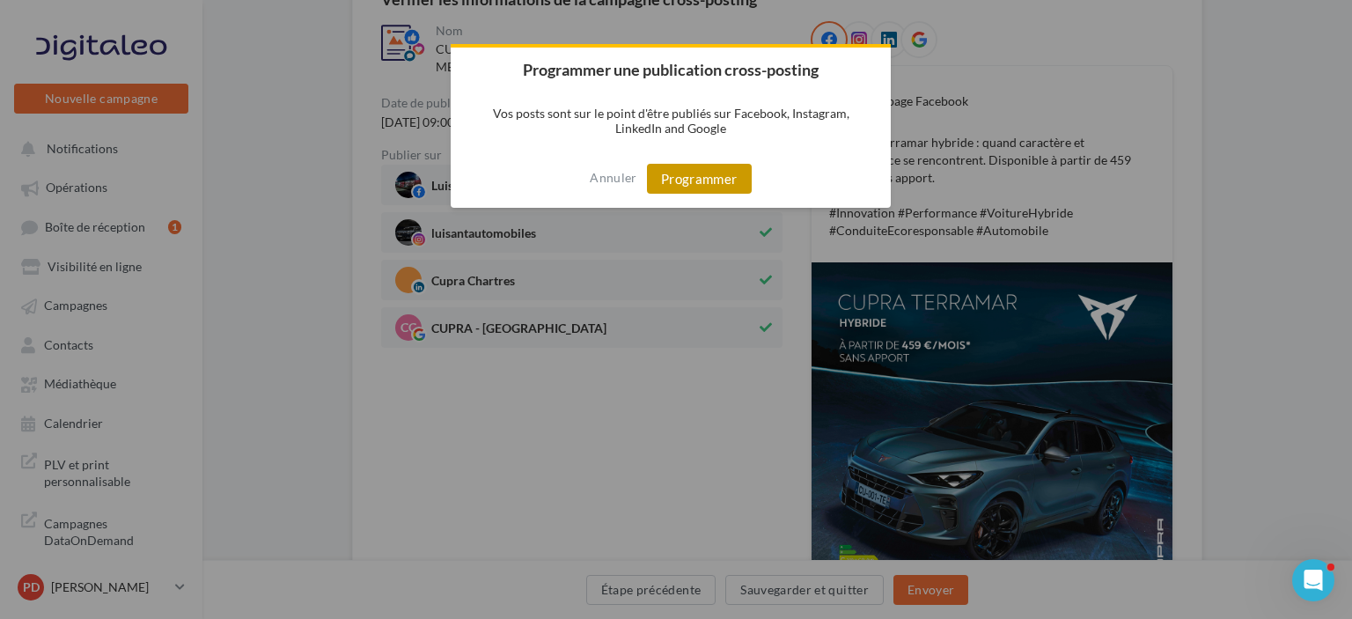
click at [710, 181] on button "Programmer" at bounding box center [699, 179] width 105 height 30
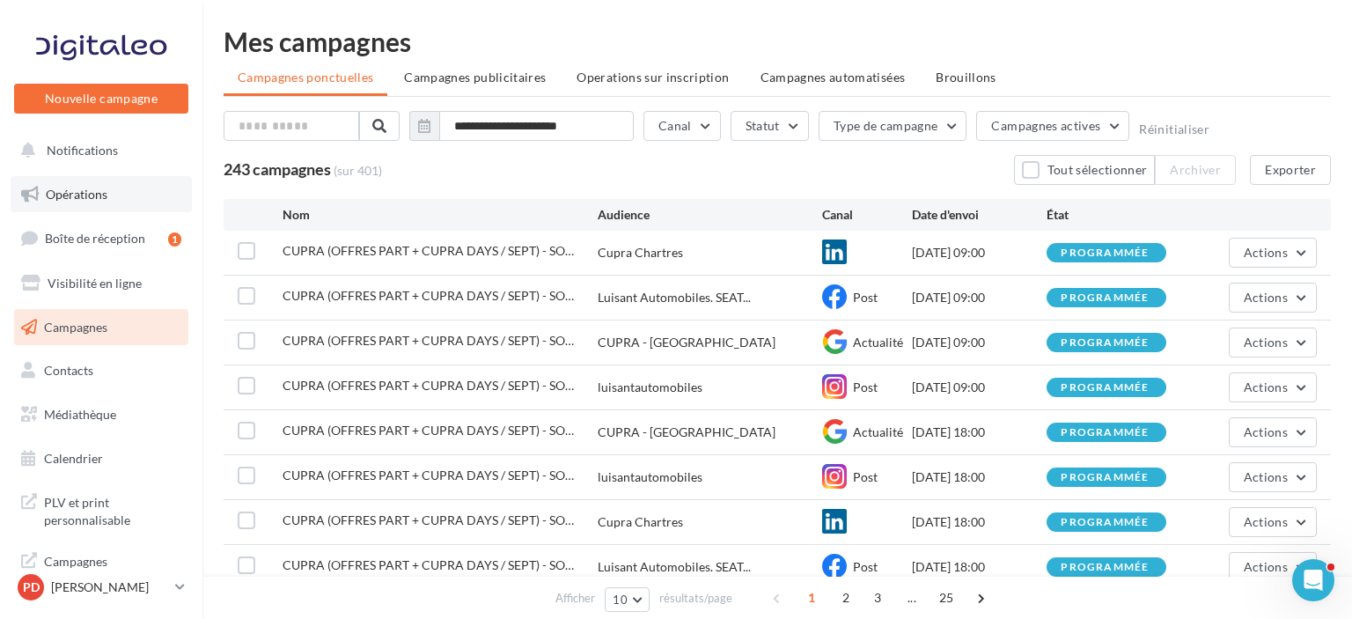
click at [79, 194] on span "Opérations" at bounding box center [77, 194] width 62 height 15
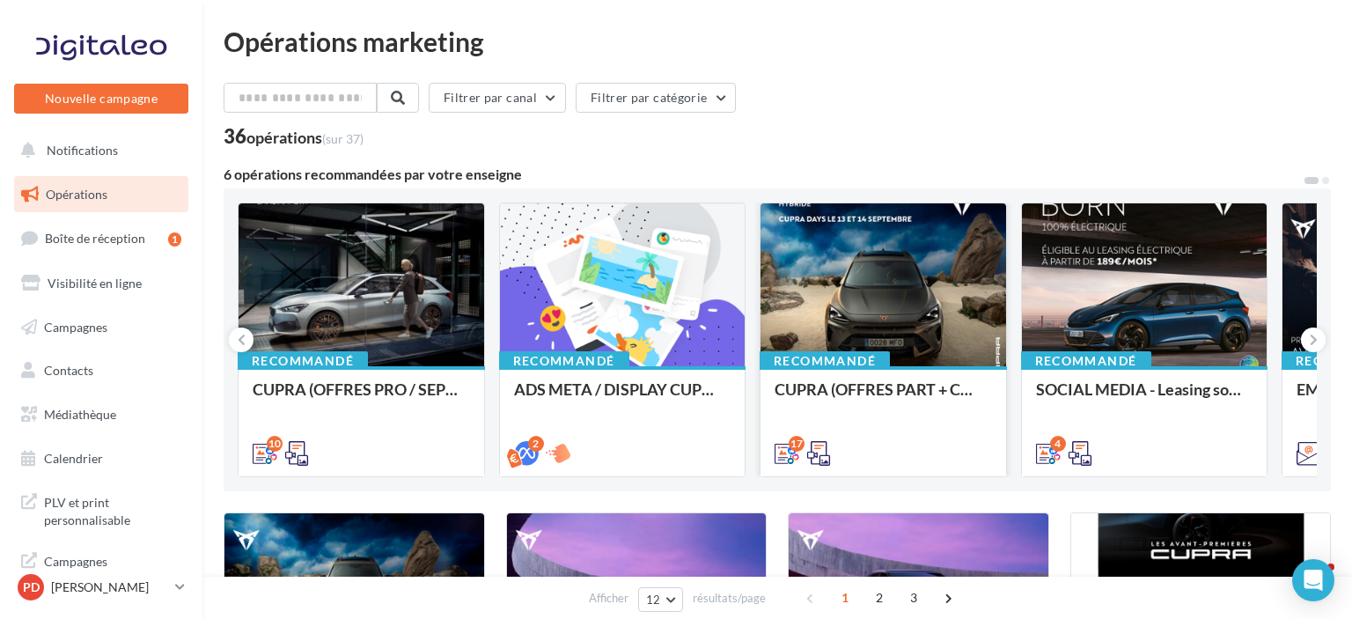
click at [881, 321] on div at bounding box center [884, 285] width 246 height 165
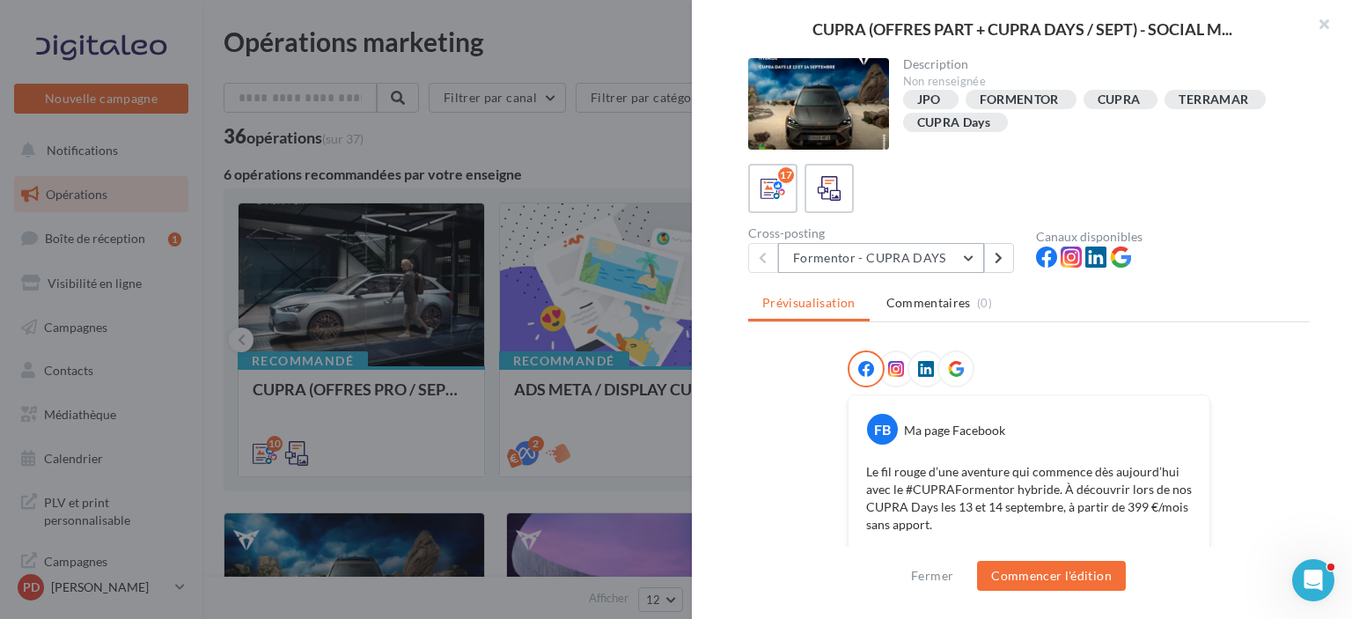
click at [945, 266] on button "Formentor - CUPRA DAYS" at bounding box center [881, 258] width 206 height 30
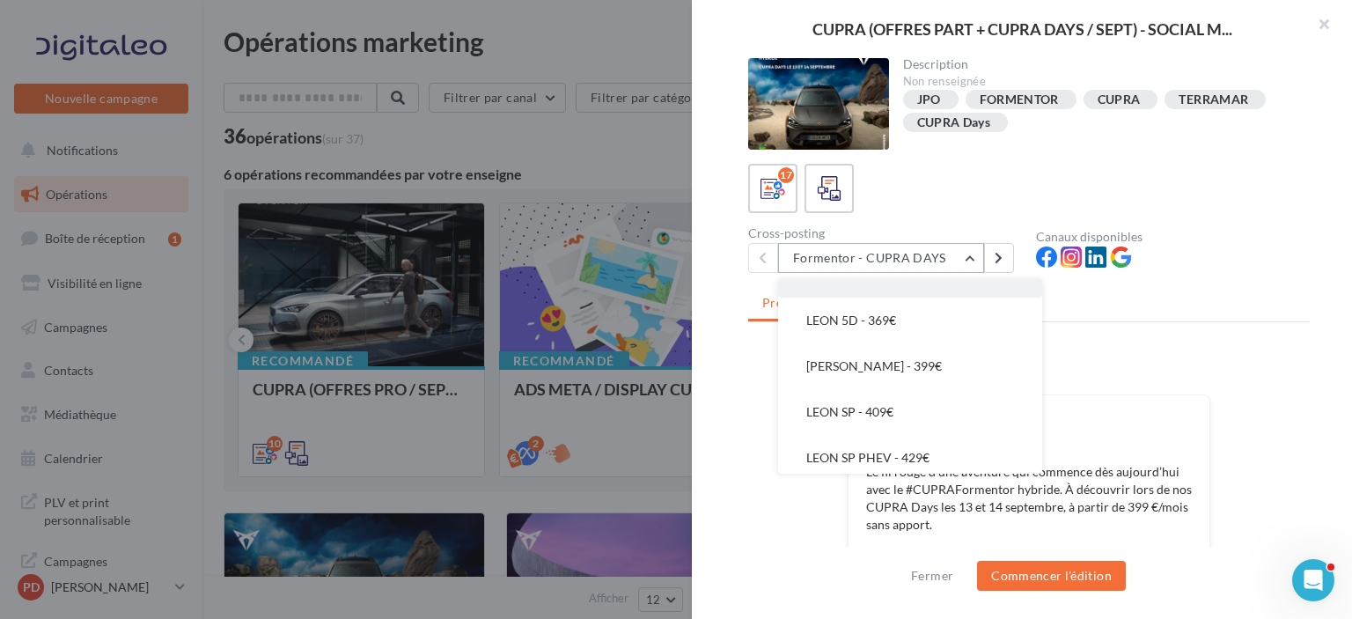
scroll to position [532, 0]
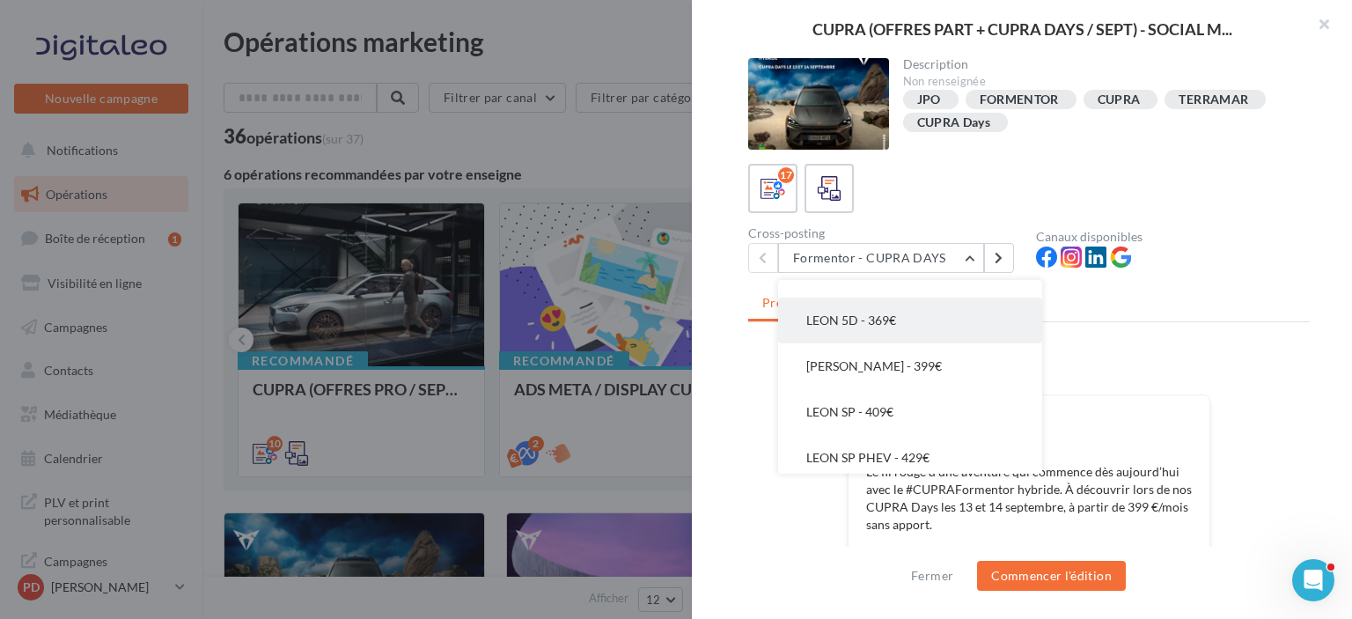
click at [886, 326] on span "LEON 5D - 369€" at bounding box center [851, 320] width 90 height 15
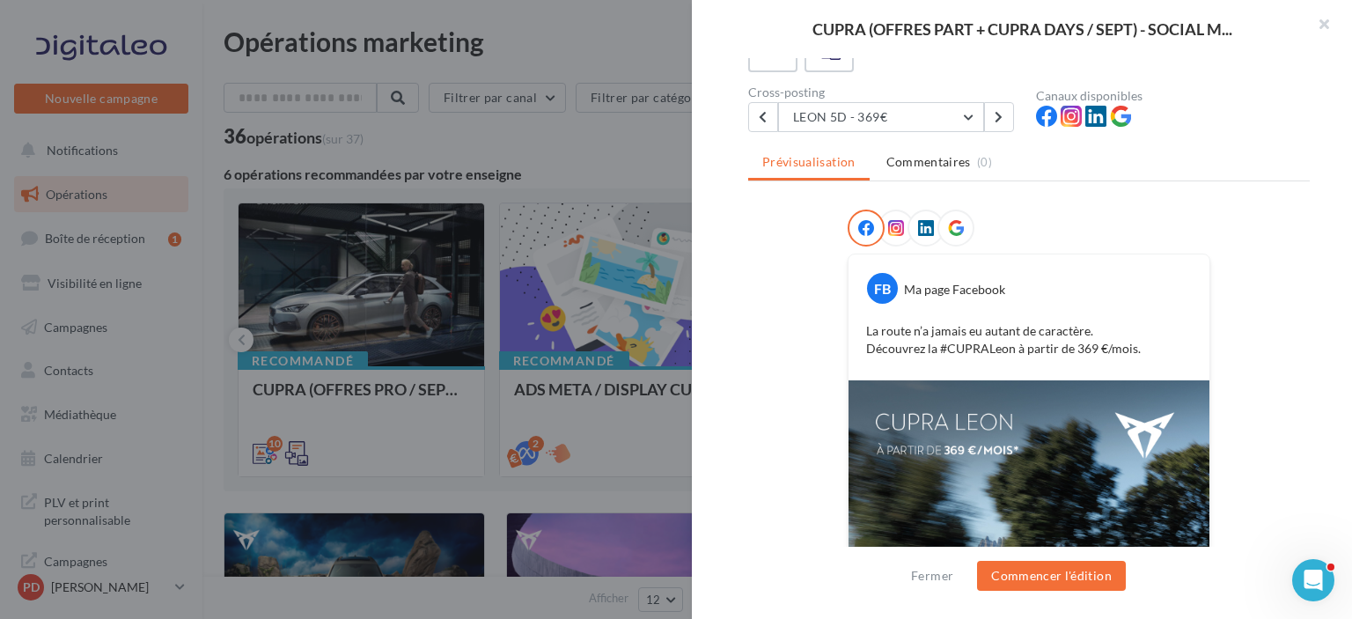
scroll to position [355, 0]
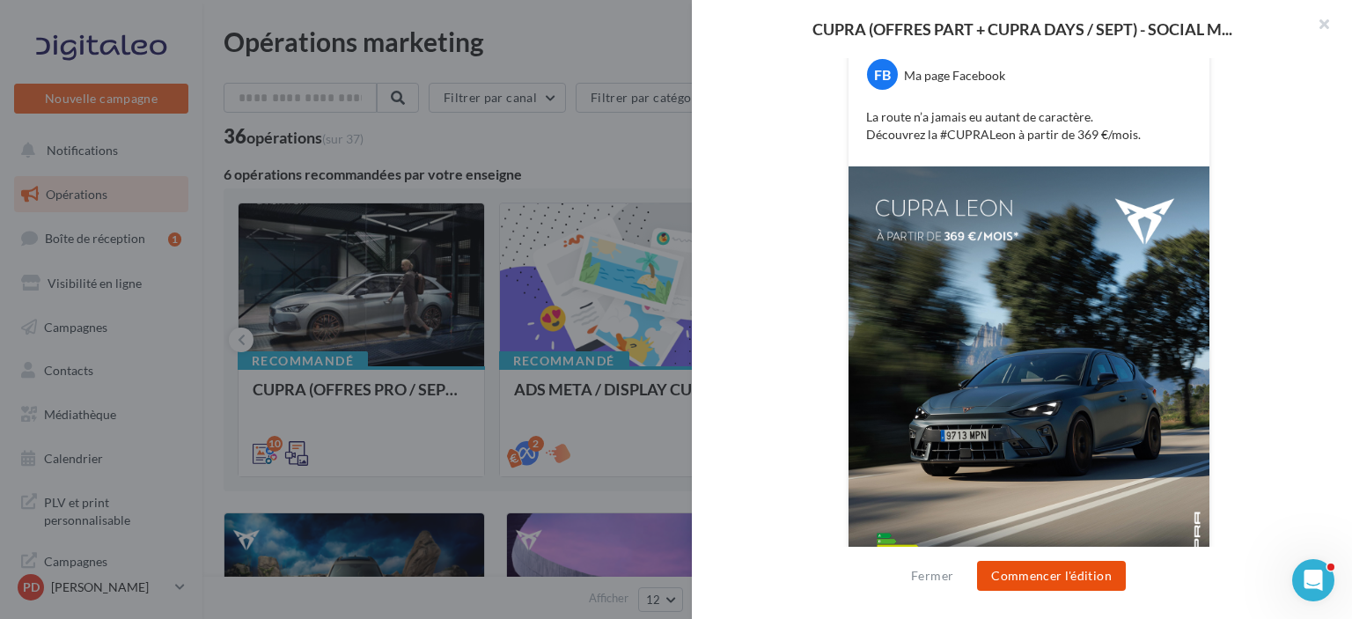
click at [1041, 565] on button "Commencer l'édition" at bounding box center [1051, 576] width 149 height 30
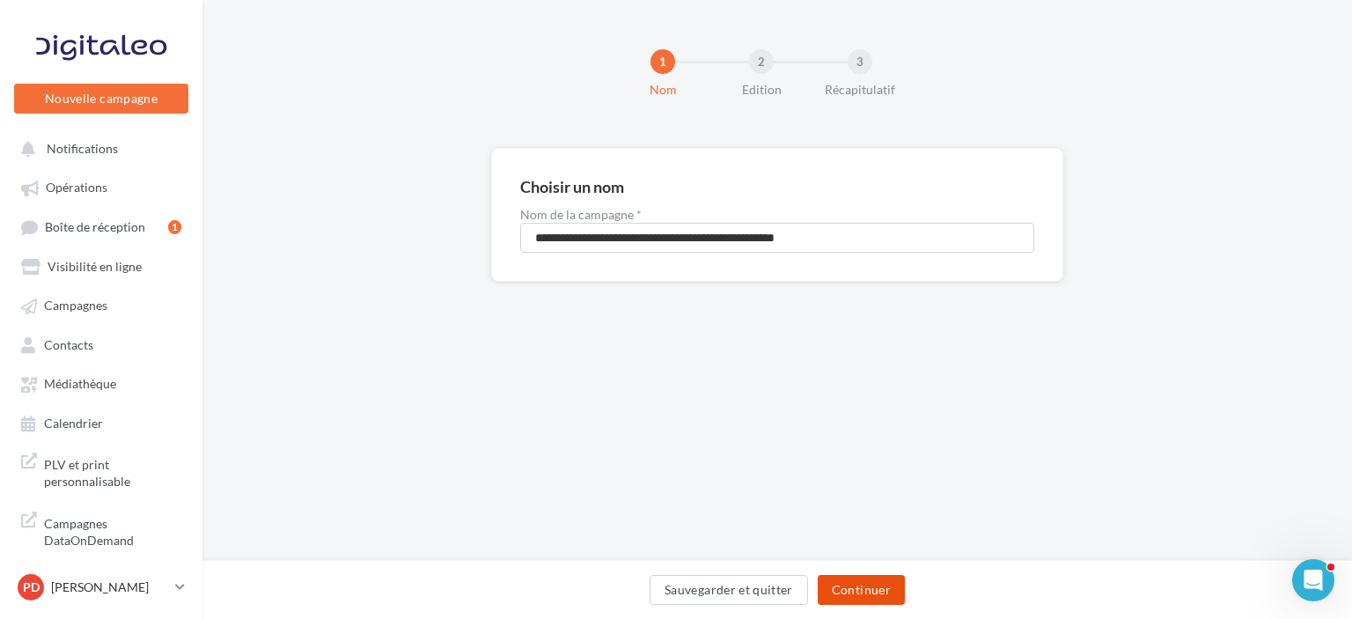
click at [849, 584] on button "Continuer" at bounding box center [861, 590] width 87 height 30
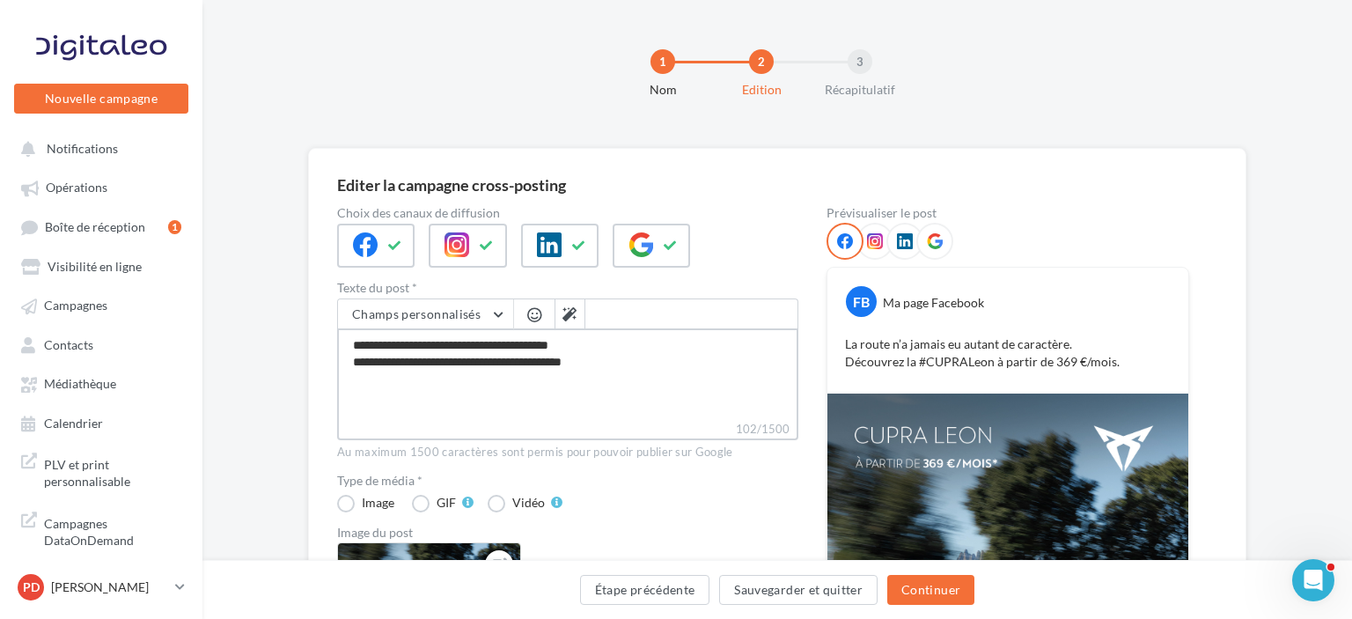
click at [639, 360] on textarea "**********" at bounding box center [567, 374] width 461 height 92
type textarea "**********"
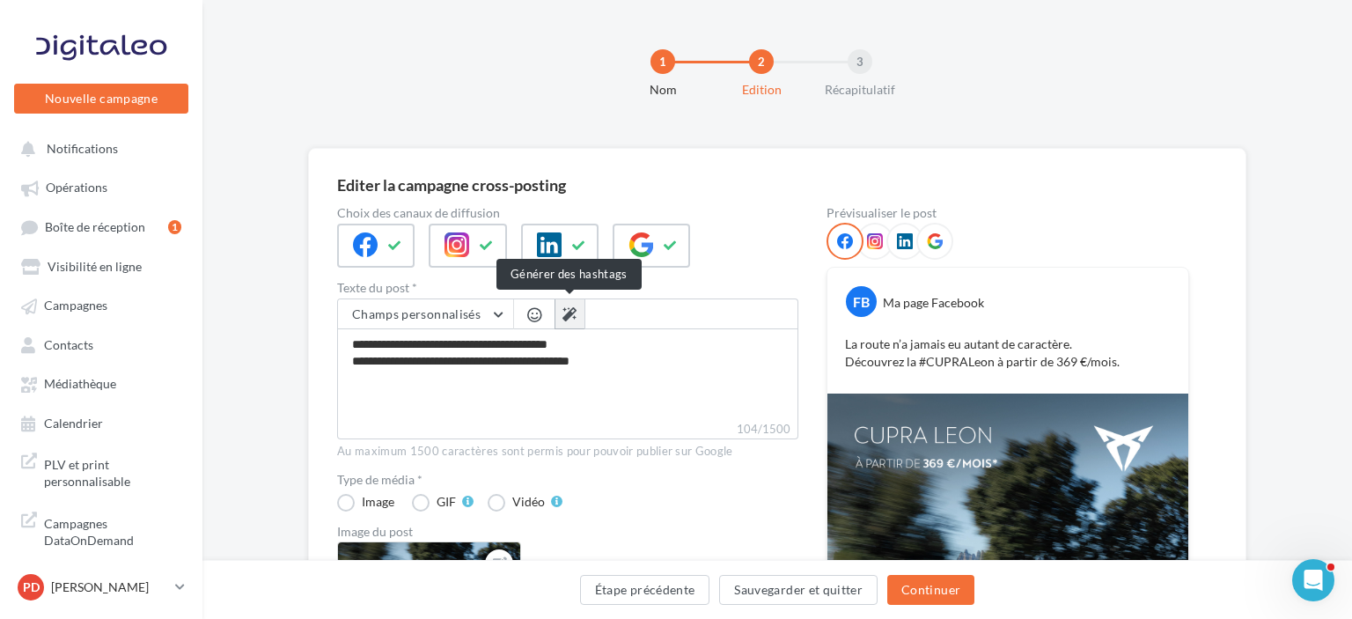
click at [561, 311] on button at bounding box center [570, 314] width 30 height 30
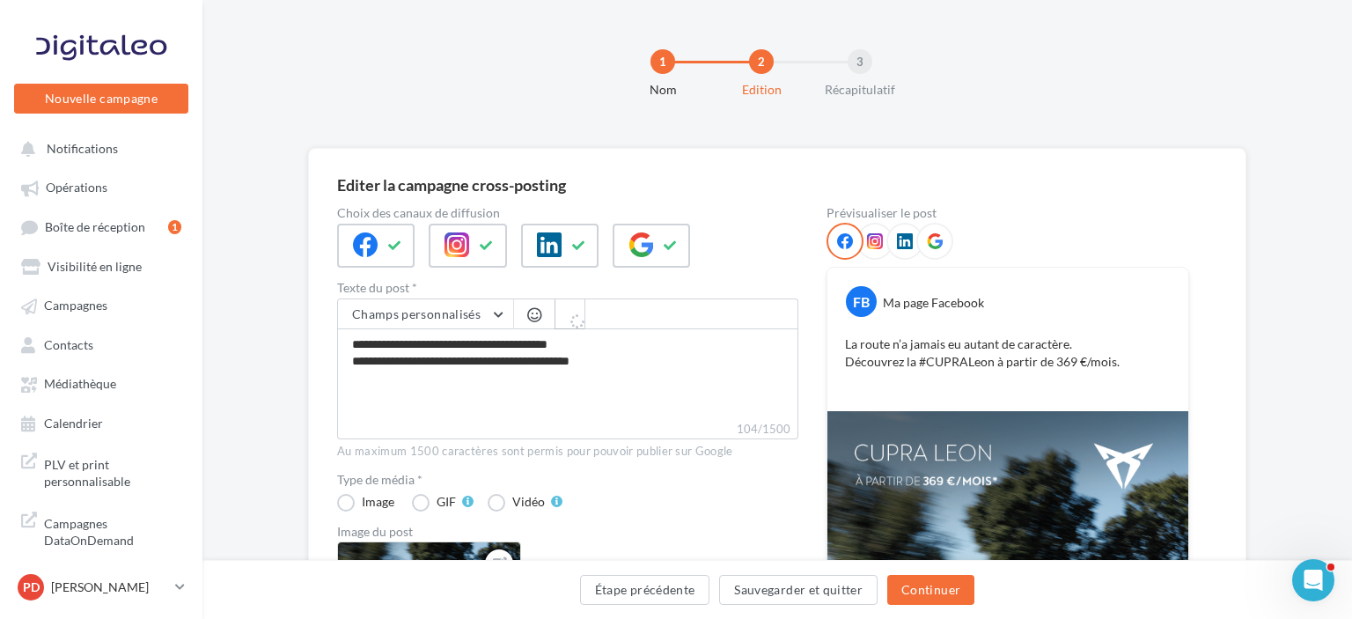
type textarea "**********"
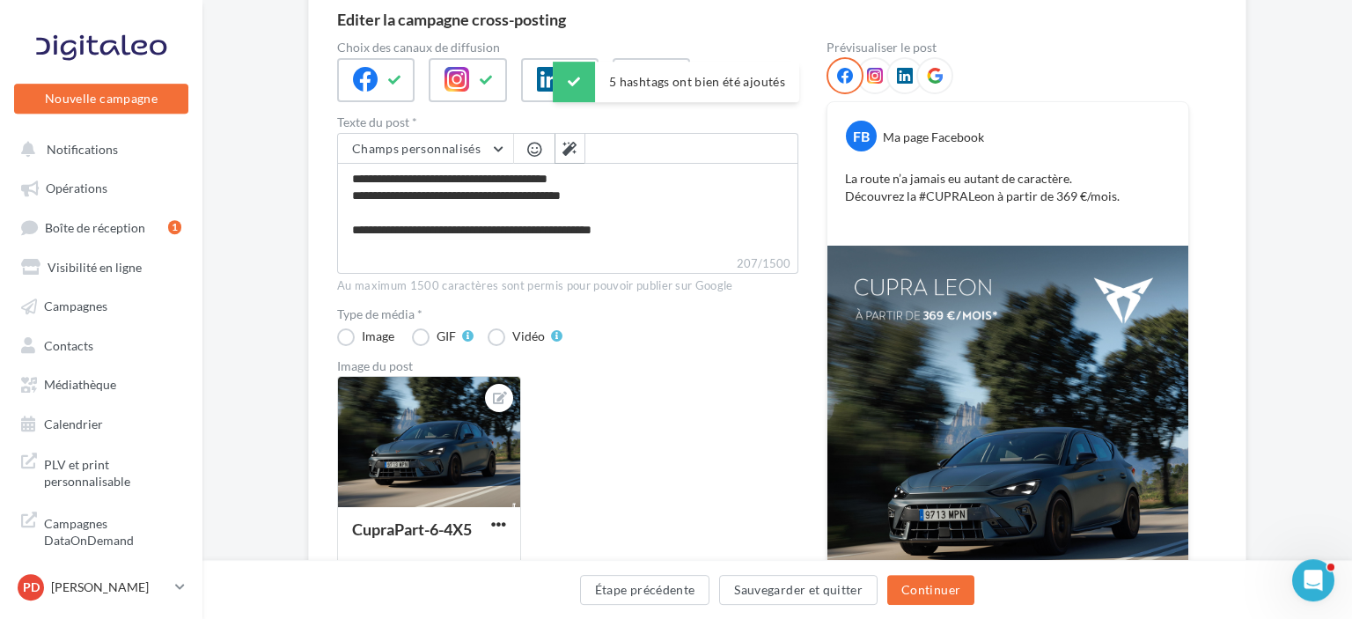
scroll to position [186, 0]
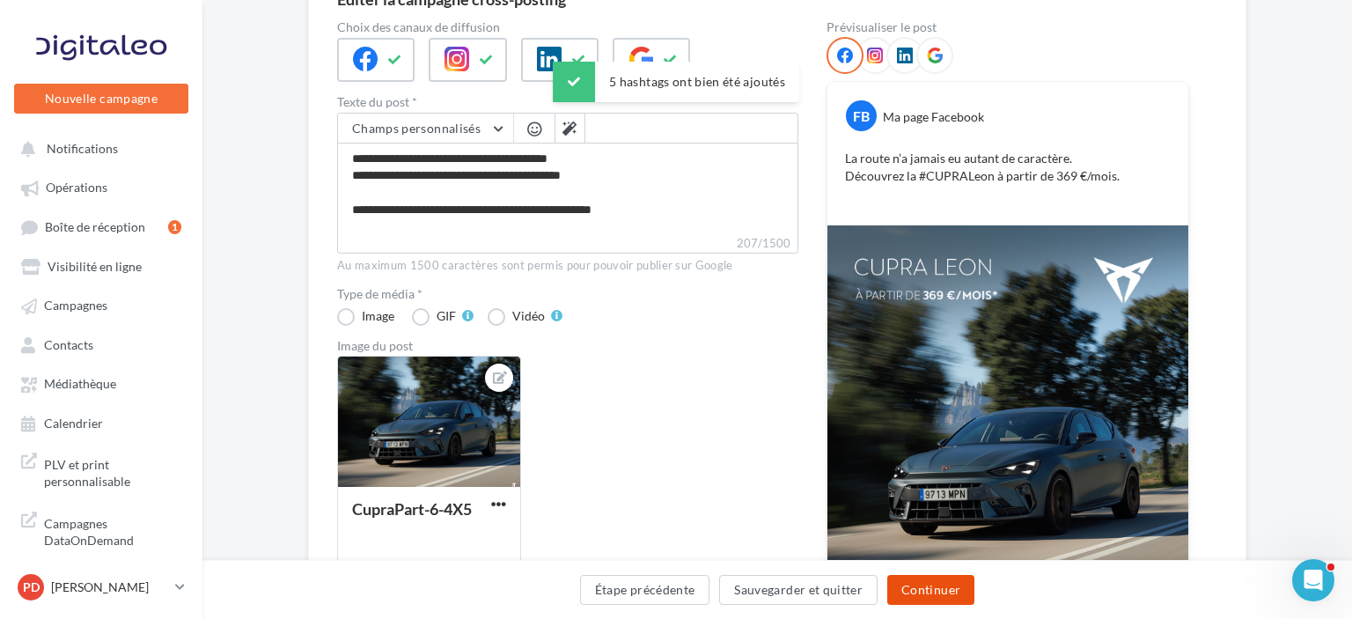
click at [925, 592] on button "Continuer" at bounding box center [930, 590] width 87 height 30
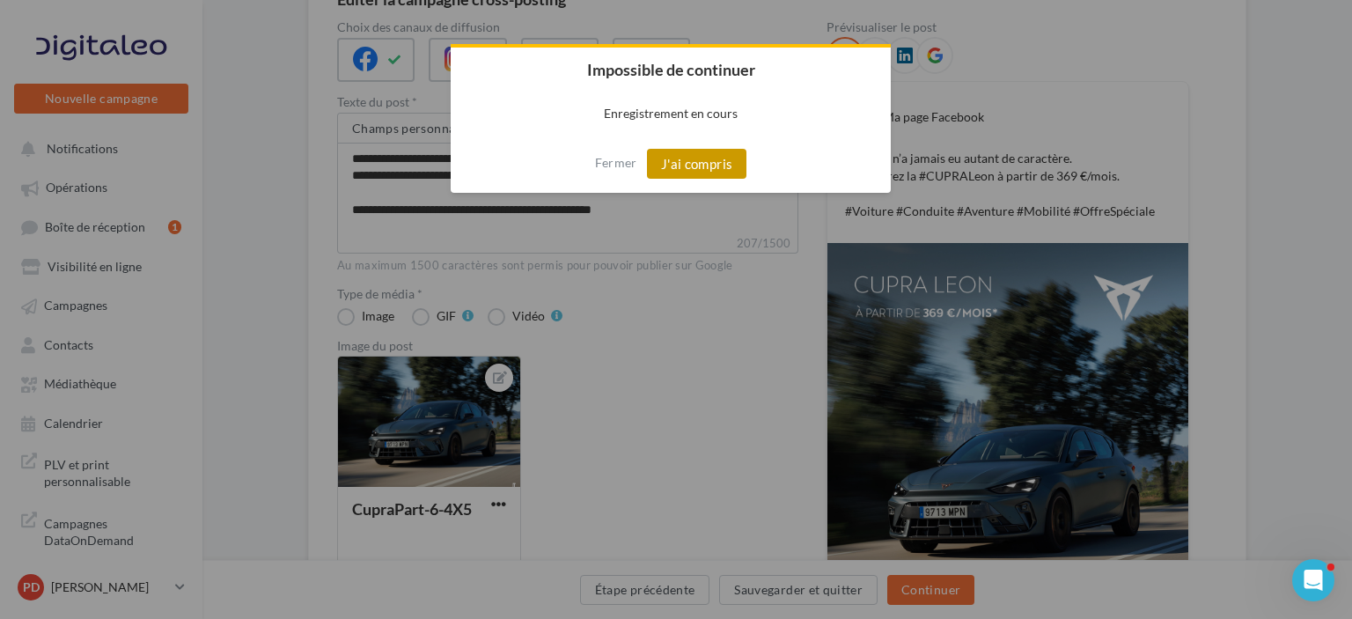
click at [710, 168] on button "J'ai compris" at bounding box center [697, 164] width 100 height 30
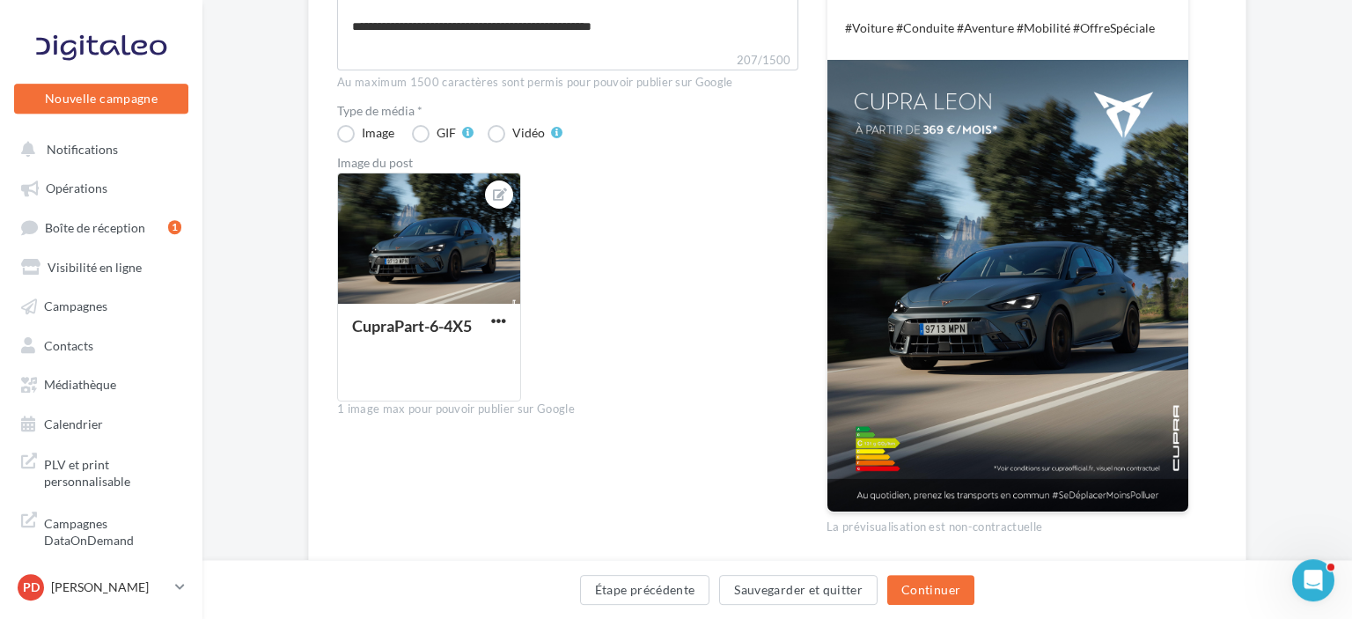
scroll to position [371, 0]
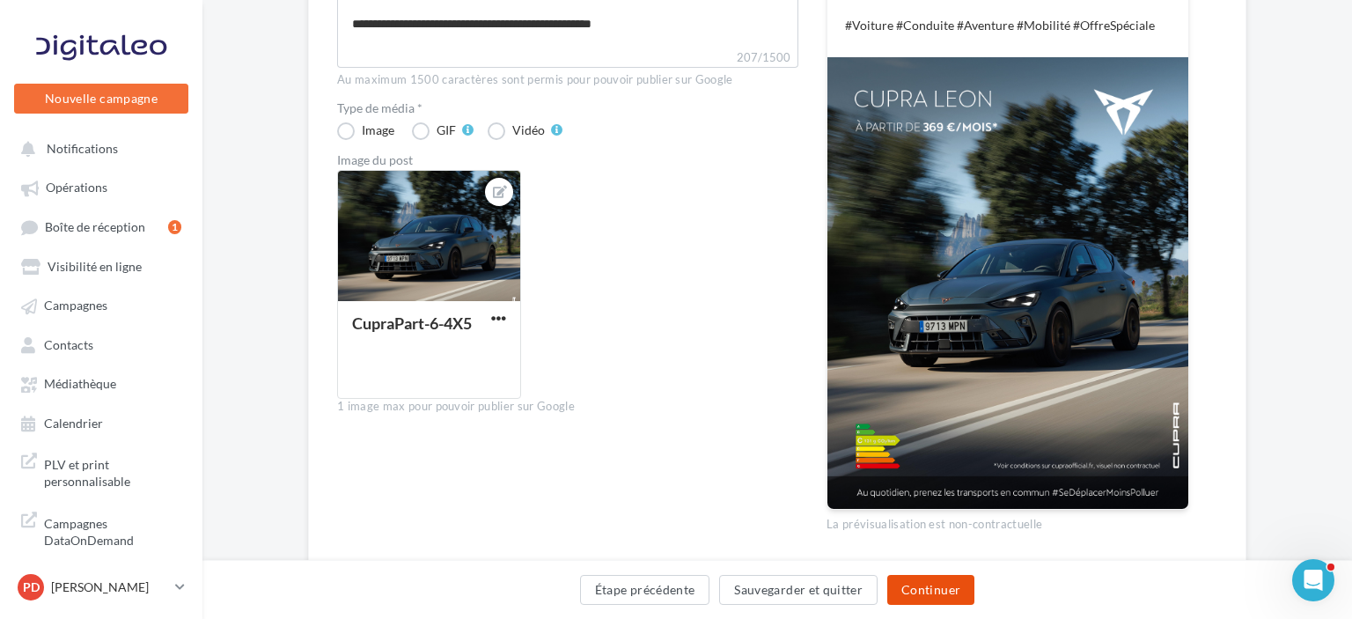
click at [942, 585] on button "Continuer" at bounding box center [930, 590] width 87 height 30
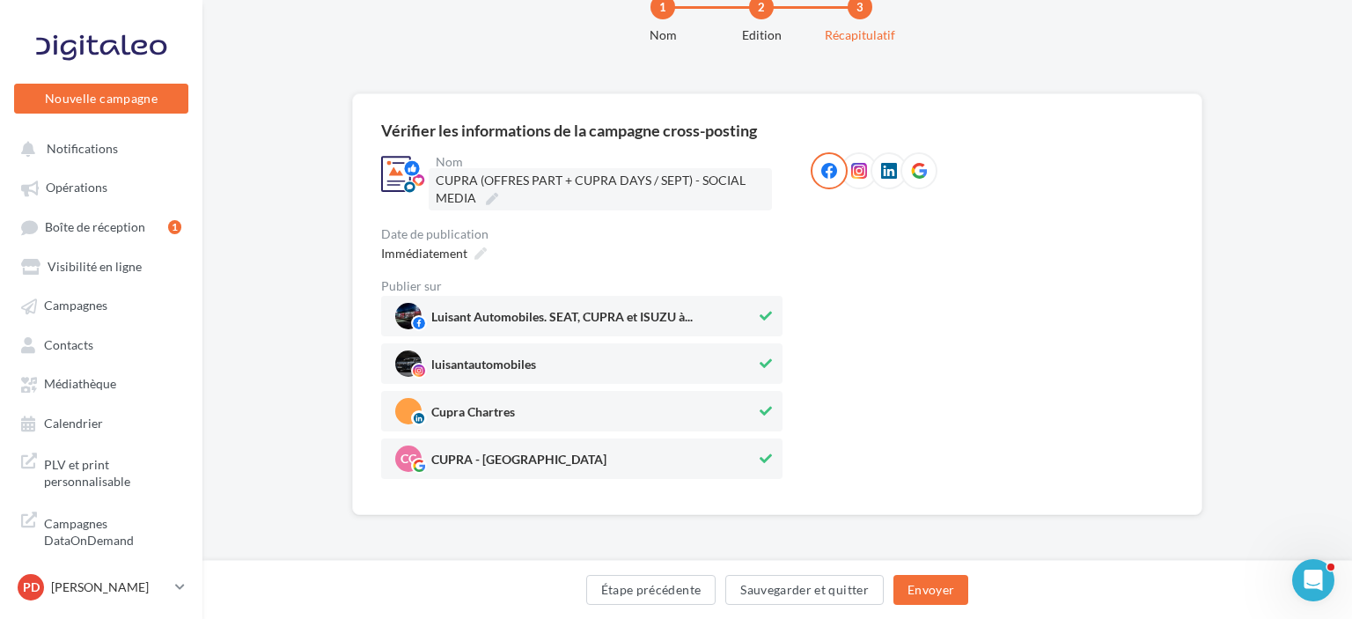
scroll to position [55, 0]
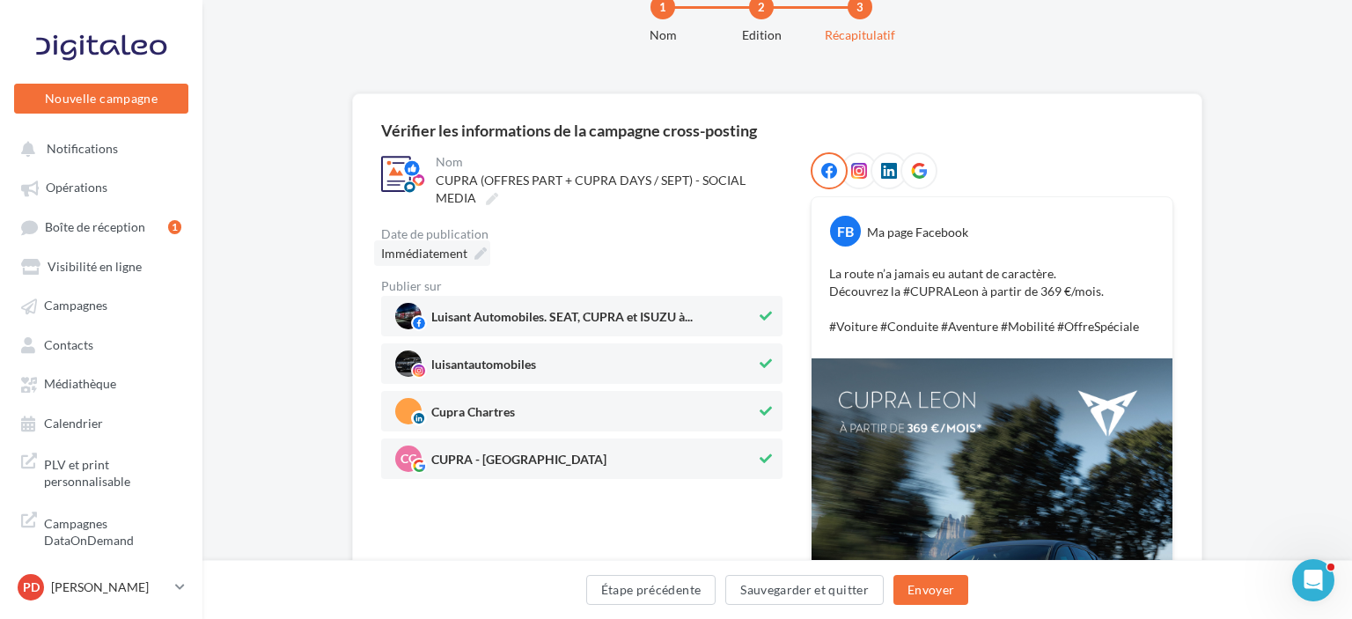
click at [476, 251] on icon at bounding box center [480, 253] width 12 height 12
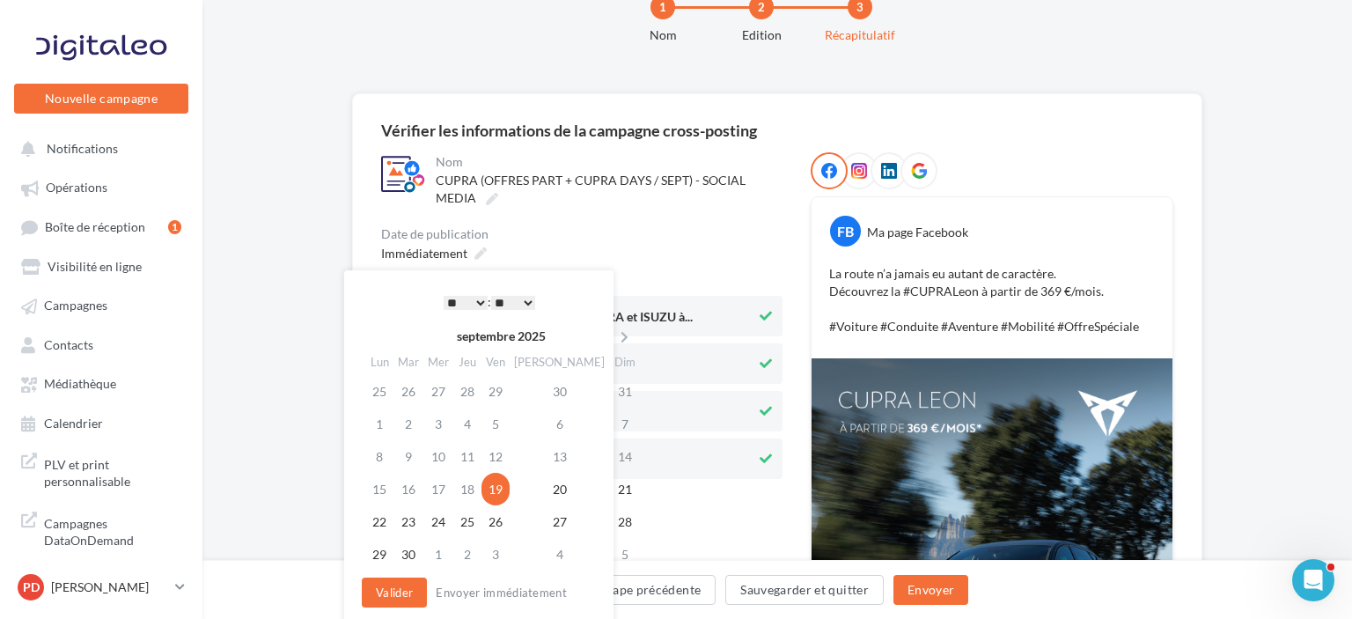
click at [444, 296] on select "* * * * * * * * * * ** ** ** ** ** ** ** ** ** ** ** ** ** **" at bounding box center [466, 303] width 44 height 14
click at [545, 489] on td "20" at bounding box center [559, 489] width 99 height 33
click at [444, 296] on select "* * * * * * * * * * ** ** ** ** ** ** ** ** ** ** ** ** ** **" at bounding box center [466, 303] width 44 height 14
click at [393, 583] on button "Valider" at bounding box center [394, 592] width 65 height 30
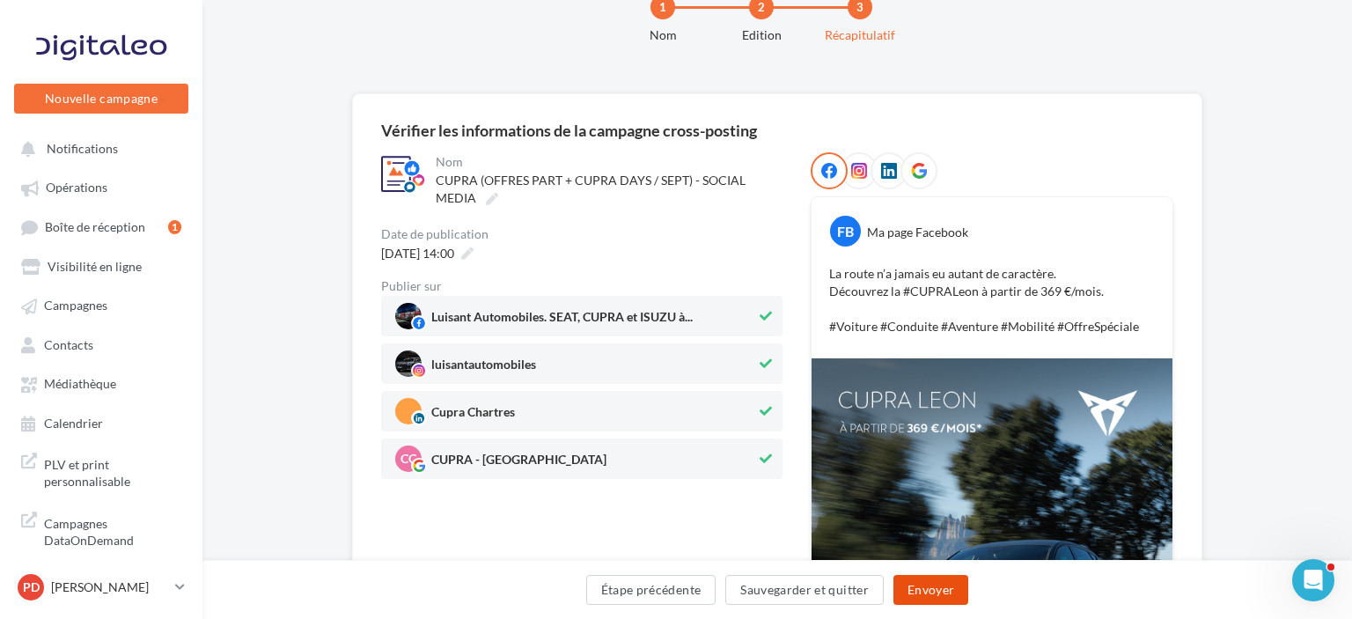
click at [928, 584] on button "Envoyer" at bounding box center [931, 590] width 75 height 30
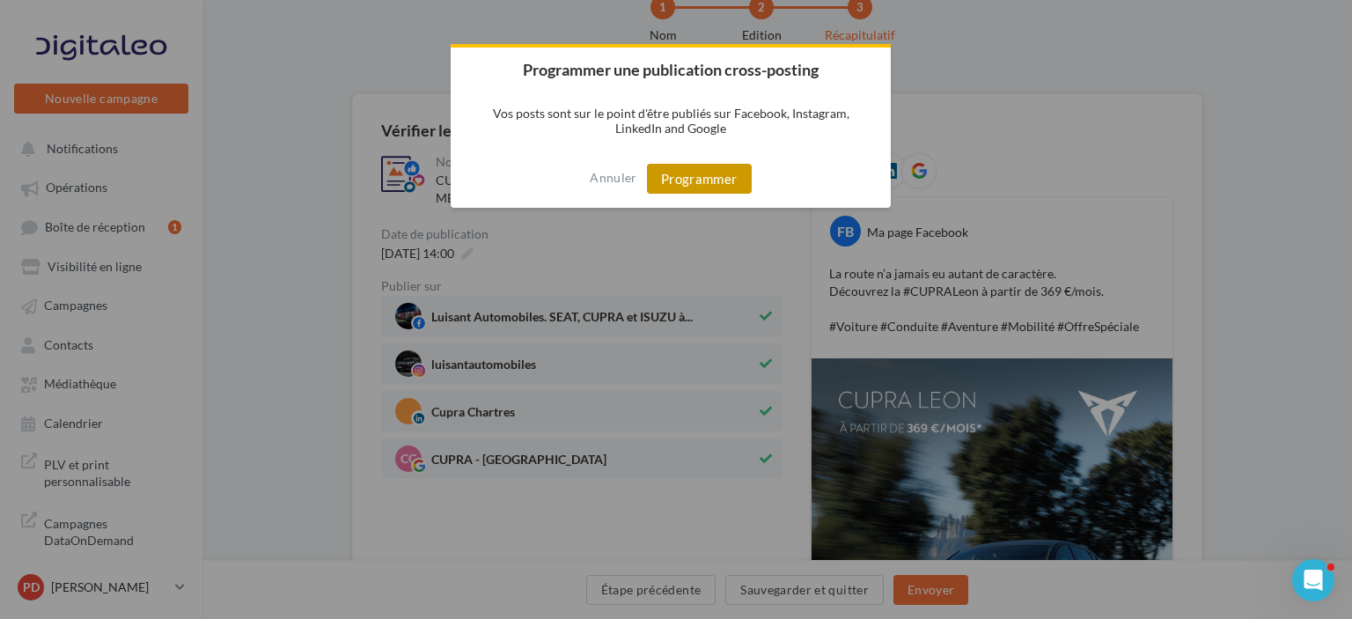
click at [702, 185] on button "Programmer" at bounding box center [699, 179] width 105 height 30
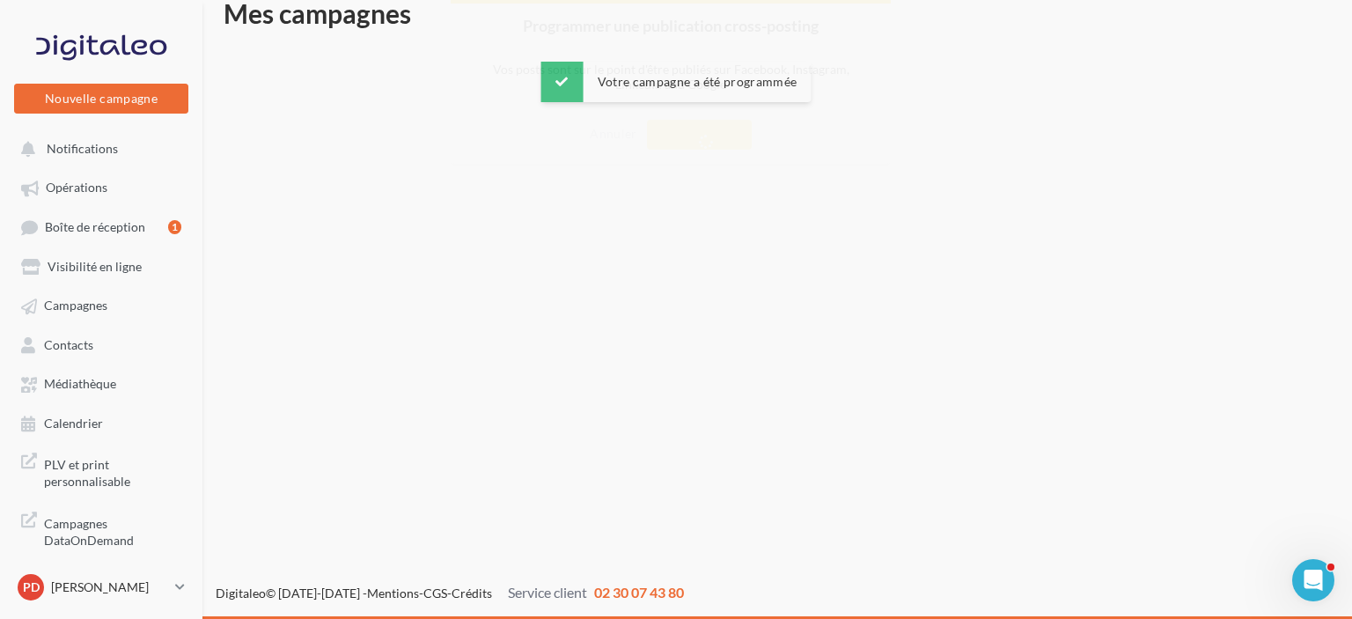
scroll to position [28, 0]
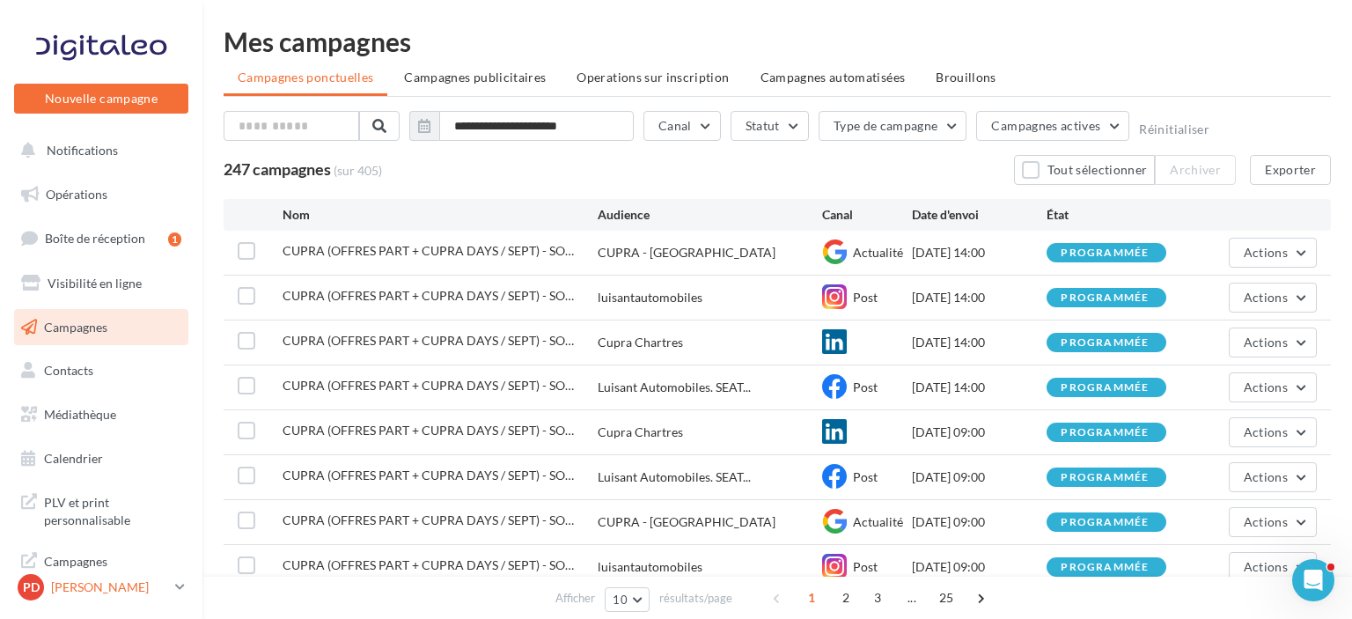
click at [99, 603] on link "PD [PERSON_NAME] cupra_chartres" at bounding box center [101, 586] width 174 height 33
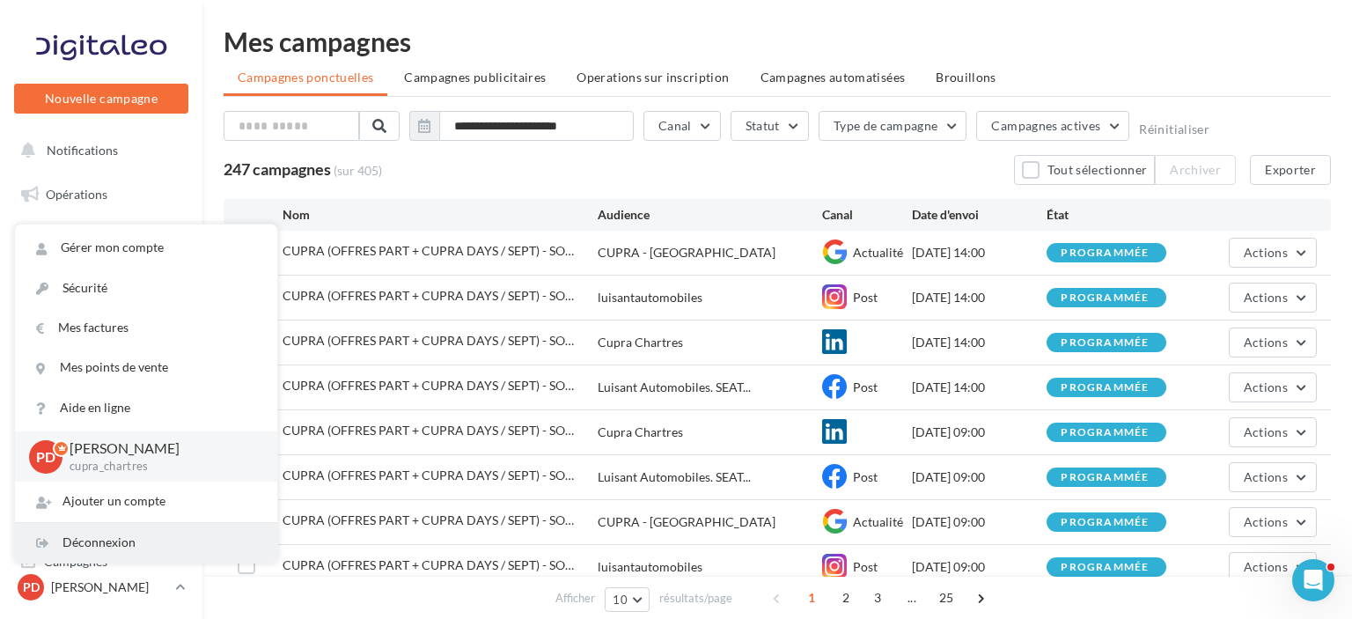
click at [107, 533] on div "Déconnexion" at bounding box center [146, 543] width 262 height 40
